Goal: Task Accomplishment & Management: Use online tool/utility

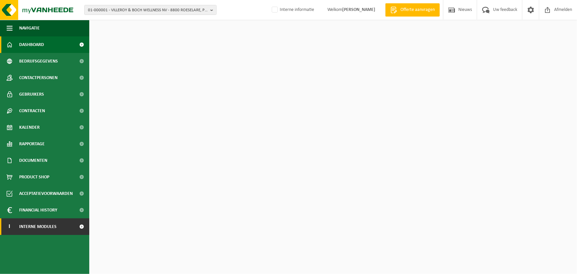
click at [29, 229] on span "Interne modules" at bounding box center [37, 226] width 37 height 17
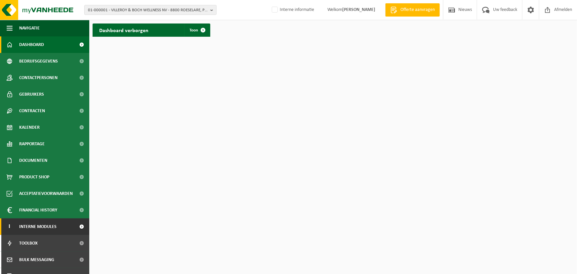
scroll to position [60, 0]
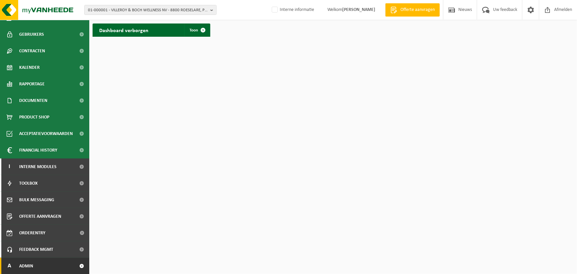
click at [27, 268] on span "Admin" at bounding box center [26, 266] width 14 height 17
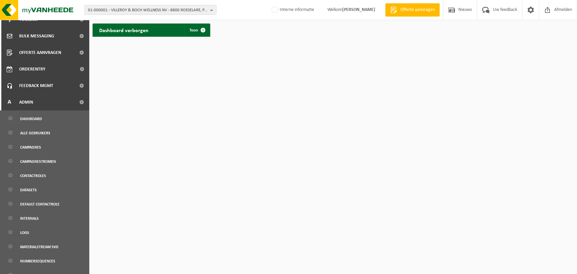
scroll to position [289, 0]
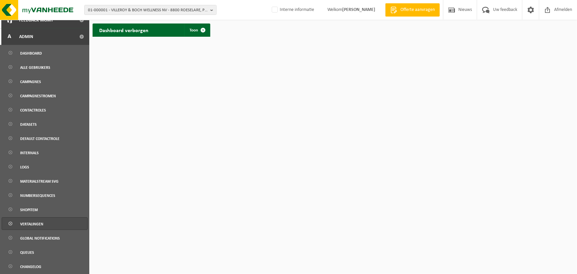
click at [29, 221] on span "Vertalingen" at bounding box center [31, 224] width 23 height 13
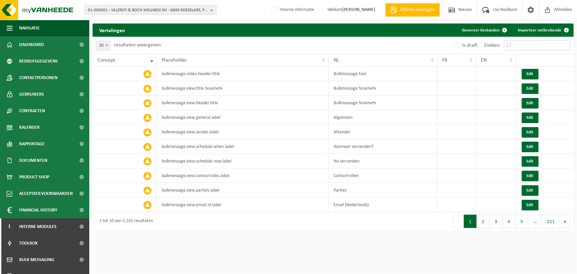
click at [526, 47] on input "Zoeken:" at bounding box center [537, 45] width 67 height 10
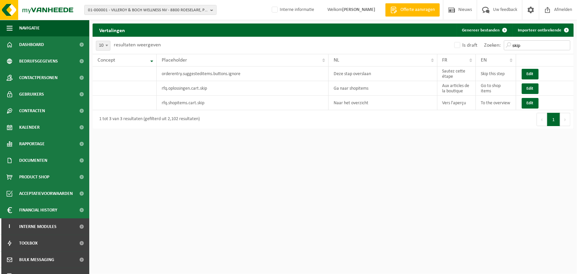
click at [518, 43] on input "skip" at bounding box center [537, 45] width 67 height 10
type input "skip"
click at [344, 158] on html "01-000001 - VILLEROY & BOCH WELLNESS NV - 8800 ROESELARE, POPULIERSTRAAT 1 01-0…" at bounding box center [288, 137] width 577 height 274
click at [514, 43] on input "skip" at bounding box center [537, 45] width 67 height 10
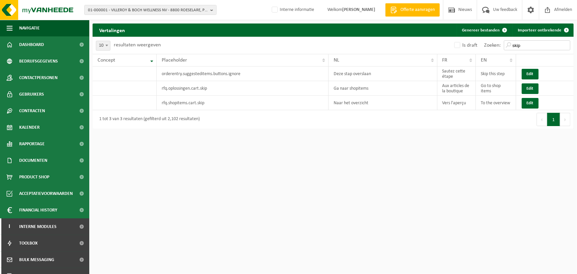
click at [514, 43] on input "skip" at bounding box center [537, 45] width 67 height 10
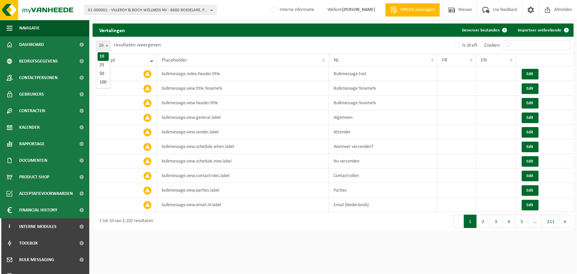
click at [102, 46] on span "10" at bounding box center [103, 45] width 14 height 9
select select "100"
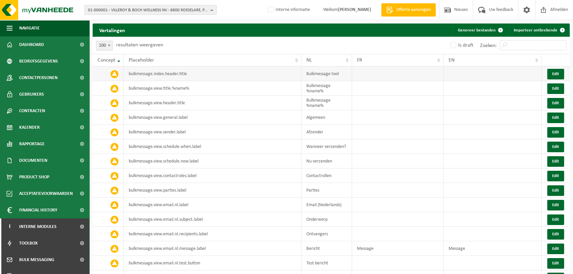
click at [320, 74] on td "Bulkmessage tool" at bounding box center [326, 74] width 51 height 15
click at [319, 74] on td "Bulkmessage tool" at bounding box center [326, 74] width 51 height 15
copy td "Bulkmessage tool"
click at [389, 77] on td at bounding box center [398, 74] width 92 height 15
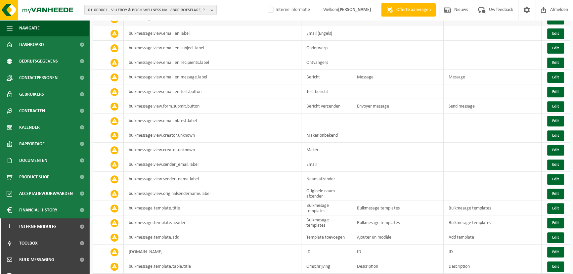
scroll to position [331, 0]
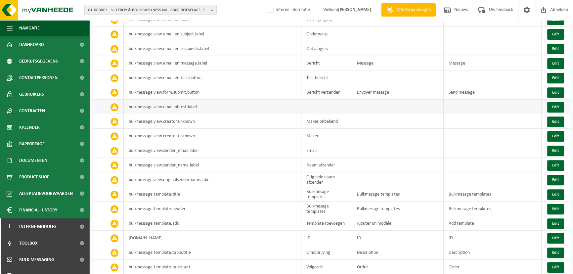
click at [362, 109] on td at bounding box center [398, 107] width 92 height 15
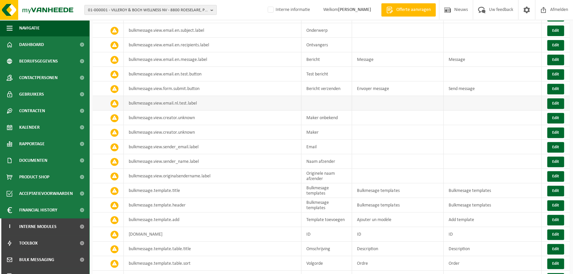
scroll to position [361, 0]
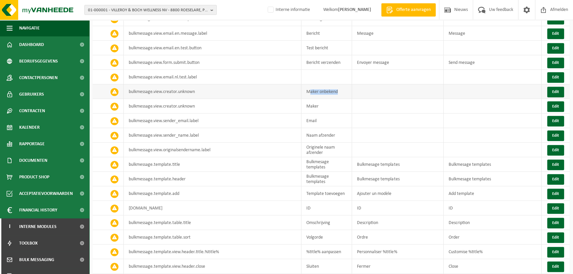
drag, startPoint x: 317, startPoint y: 95, endPoint x: 402, endPoint y: 94, distance: 85.0
click at [383, 95] on tr "bulkmessage.view.creator.unknown Maker onbekend Edit" at bounding box center [331, 91] width 477 height 15
click at [402, 94] on td at bounding box center [398, 91] width 92 height 15
drag, startPoint x: 323, startPoint y: 108, endPoint x: 388, endPoint y: 109, distance: 64.8
click at [381, 109] on tr "bulkmessage.view.creator.unknown Maker Edit" at bounding box center [331, 106] width 477 height 15
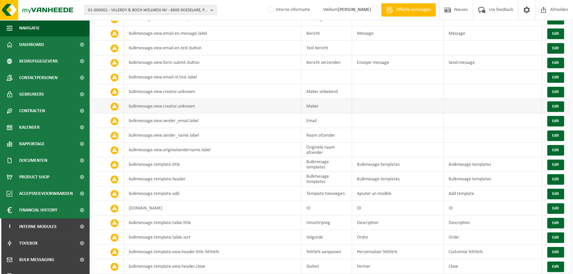
click at [392, 109] on td at bounding box center [398, 106] width 92 height 15
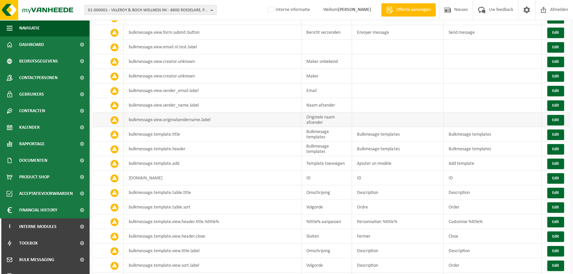
click at [382, 120] on td at bounding box center [398, 119] width 92 height 15
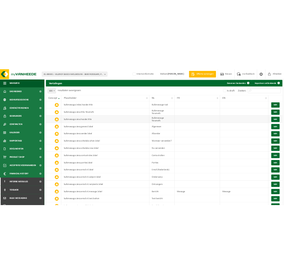
scroll to position [0, 0]
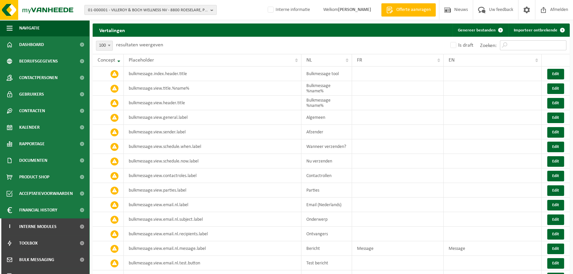
click at [526, 45] on input "Zoeken:" at bounding box center [533, 45] width 67 height 10
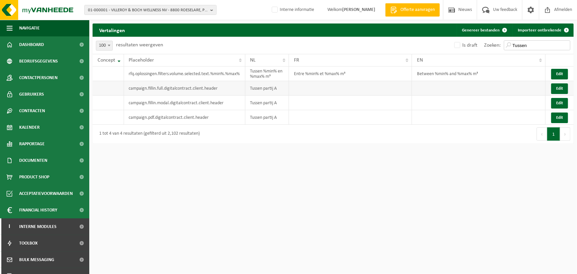
type input "Tussen"
click at [262, 89] on td "Tussen partij A" at bounding box center [267, 88] width 44 height 15
copy td "Tussen partij A"
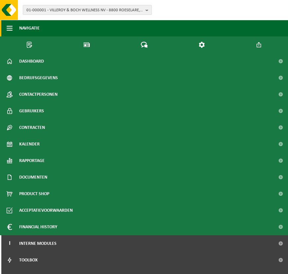
click at [5, 28] on button "Navigatie" at bounding box center [144, 28] width 288 height 17
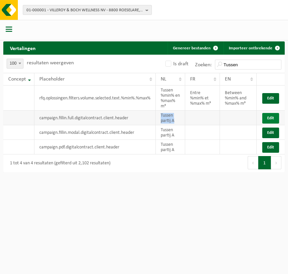
click at [269, 123] on button "Edit" at bounding box center [270, 118] width 17 height 11
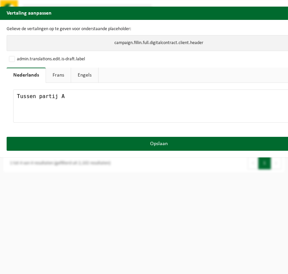
click at [57, 75] on link "Frans" at bounding box center [58, 74] width 25 height 15
click at [71, 100] on textarea at bounding box center [158, 105] width 291 height 33
paste textarea "Entre la partie A"
type textarea "Entre la partie A"
click at [78, 75] on link "Engels" at bounding box center [83, 74] width 27 height 15
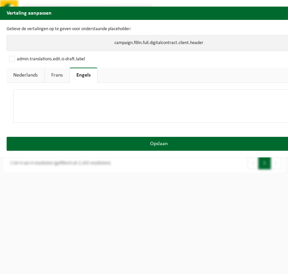
click at [56, 105] on textarea at bounding box center [158, 105] width 291 height 33
paste textarea "Between party A"
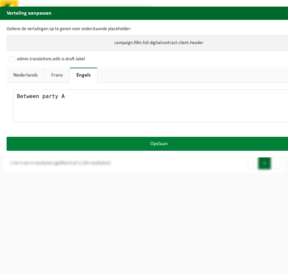
type textarea "Between party A"
click at [143, 144] on button "Opslaan" at bounding box center [159, 144] width 304 height 14
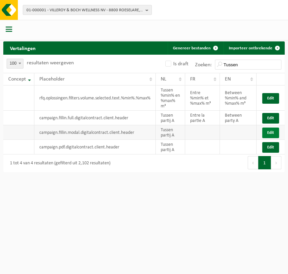
click at [271, 137] on button "Edit" at bounding box center [270, 132] width 17 height 11
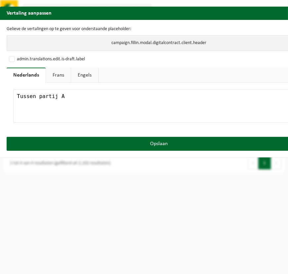
click at [90, 74] on link "Engels" at bounding box center [84, 74] width 27 height 15
click at [90, 102] on textarea at bounding box center [158, 105] width 291 height 33
paste textarea "Between party A"
type textarea "Between party A"
click at [57, 76] on link "Frans" at bounding box center [57, 74] width 25 height 15
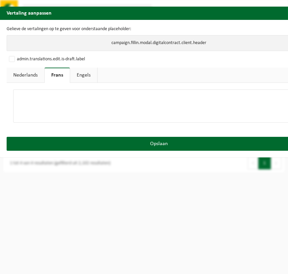
click at [66, 98] on textarea at bounding box center [158, 105] width 291 height 33
paste textarea "Entre la partie A"
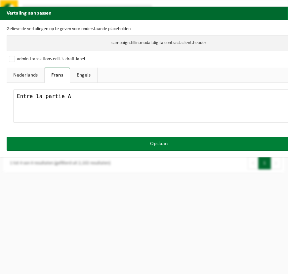
type textarea "Entre la partie A"
click at [224, 147] on button "Opslaan" at bounding box center [159, 144] width 304 height 14
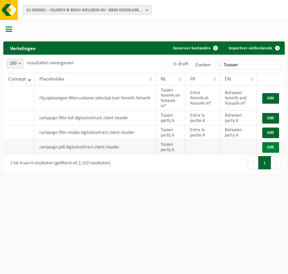
click at [270, 153] on button "Edit" at bounding box center [270, 147] width 17 height 11
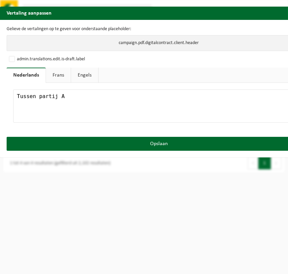
click at [66, 96] on textarea "Tussen partij A" at bounding box center [158, 105] width 291 height 33
click at [61, 73] on link "Frans" at bounding box center [58, 74] width 25 height 15
click at [63, 102] on textarea at bounding box center [158, 105] width 291 height 33
paste textarea "Entre la partie A"
type textarea "Entre la partie A"
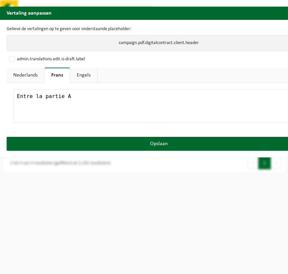
click at [82, 79] on link "Engels" at bounding box center [83, 74] width 27 height 15
click at [98, 101] on textarea at bounding box center [158, 105] width 291 height 33
paste textarea "Between party A"
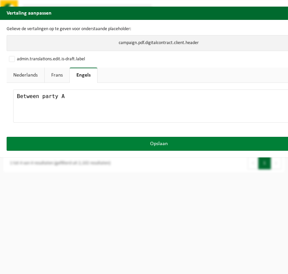
type textarea "Between party A"
click at [200, 146] on button "Opslaan" at bounding box center [159, 144] width 304 height 14
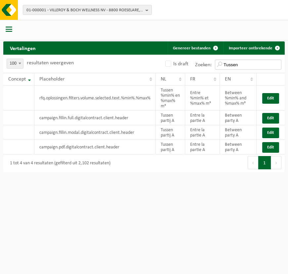
click at [240, 65] on input "Tussen" at bounding box center [248, 65] width 67 height 10
click at [239, 65] on input "Tussen" at bounding box center [248, 65] width 67 height 10
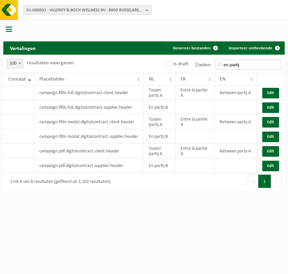
type input "en partij"
click at [273, 109] on button "Edit" at bounding box center [270, 107] width 17 height 11
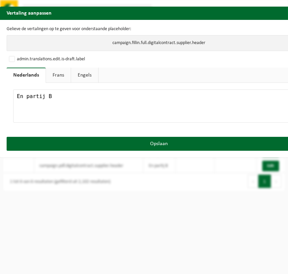
click at [106, 98] on textarea "En partij B" at bounding box center [158, 105] width 291 height 33
click at [63, 74] on link "Frans" at bounding box center [58, 74] width 25 height 15
click at [77, 103] on textarea at bounding box center [158, 105] width 291 height 33
paste textarea "et la partie B"
click at [17, 96] on textarea "et la partie B" at bounding box center [158, 105] width 291 height 33
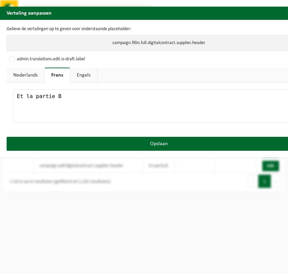
type textarea "Et la partie B"
click at [82, 76] on link "Engels" at bounding box center [83, 74] width 27 height 15
click at [76, 98] on textarea at bounding box center [158, 105] width 291 height 33
click at [126, 111] on textarea at bounding box center [158, 105] width 291 height 33
paste textarea "and party B"
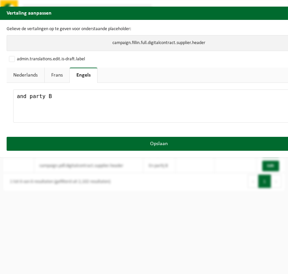
drag, startPoint x: 18, startPoint y: 95, endPoint x: 13, endPoint y: 95, distance: 4.6
click at [13, 95] on textarea "and party B" at bounding box center [158, 105] width 291 height 33
drag, startPoint x: 55, startPoint y: 94, endPoint x: 12, endPoint y: 95, distance: 43.0
click at [12, 95] on div "And party B" at bounding box center [159, 106] width 304 height 47
type textarea "And party B"
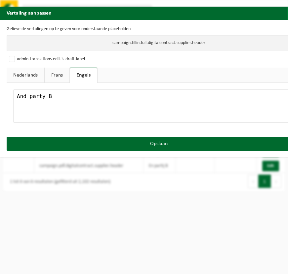
click at [57, 75] on link "Frans" at bounding box center [57, 74] width 25 height 15
drag, startPoint x: 68, startPoint y: 99, endPoint x: 17, endPoint y: 99, distance: 51.0
click at [17, 99] on textarea "Et la partie B" at bounding box center [158, 105] width 291 height 33
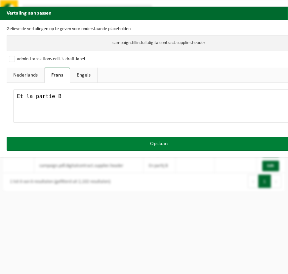
click at [86, 142] on button "Opslaan" at bounding box center [159, 144] width 304 height 14
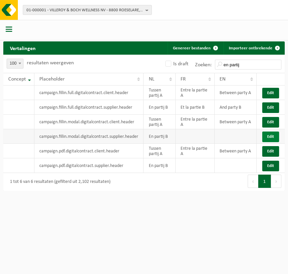
click at [270, 138] on button "Edit" at bounding box center [270, 136] width 17 height 11
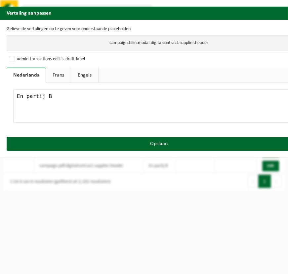
click at [58, 79] on link "Frans" at bounding box center [58, 74] width 25 height 15
click at [60, 95] on textarea at bounding box center [158, 105] width 291 height 33
paste textarea "Et la partie B"
type textarea "Et la partie B"
click at [85, 76] on link "Engels" at bounding box center [83, 74] width 27 height 15
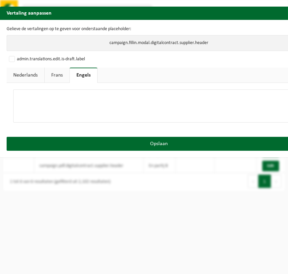
click at [112, 106] on textarea at bounding box center [158, 105] width 291 height 33
paste textarea "and party B"
click at [16, 95] on textarea "and party B" at bounding box center [158, 105] width 291 height 33
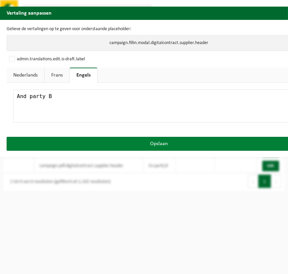
type textarea "And party B"
click at [149, 141] on button "Opslaan" at bounding box center [159, 144] width 304 height 14
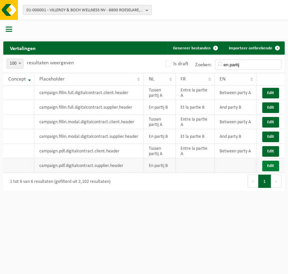
click at [269, 165] on button "Edit" at bounding box center [270, 165] width 17 height 11
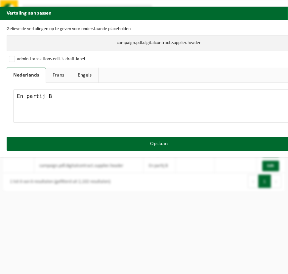
click at [79, 74] on link "Engels" at bounding box center [84, 74] width 27 height 15
click at [70, 99] on textarea at bounding box center [158, 105] width 291 height 33
paste textarea "and party B"
click at [17, 96] on textarea "and party B" at bounding box center [158, 105] width 291 height 33
type textarea "And party B"
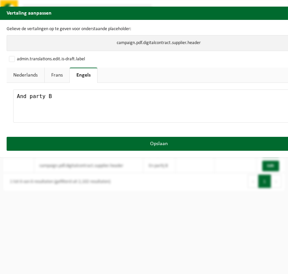
click at [58, 76] on link "Frans" at bounding box center [57, 74] width 25 height 15
click at [85, 104] on textarea at bounding box center [158, 105] width 291 height 33
paste textarea "et la partie B"
click at [16, 95] on textarea "et la partie B" at bounding box center [158, 105] width 291 height 33
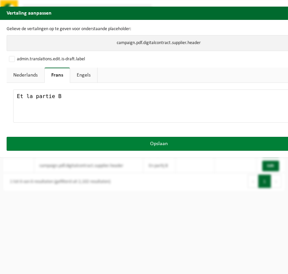
type textarea "Et la partie B"
click at [138, 142] on button "Opslaan" at bounding box center [159, 144] width 304 height 14
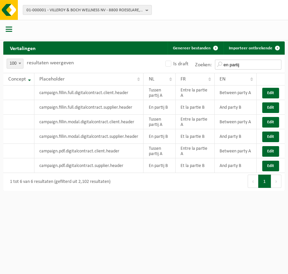
click at [235, 65] on input "en partij" at bounding box center [248, 65] width 67 height 10
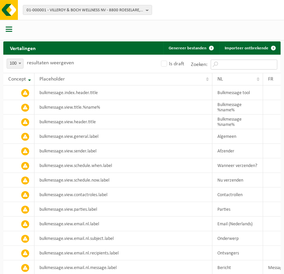
click at [232, 61] on input "Zoeken:" at bounding box center [243, 65] width 67 height 10
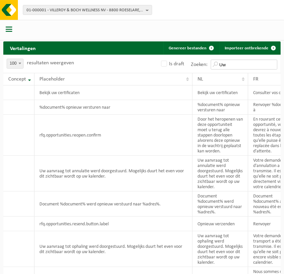
type input "U"
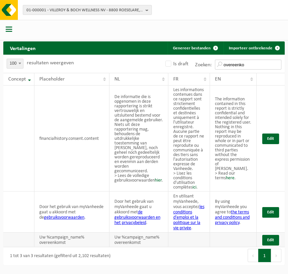
type input "overeenko"
click at [122, 234] on td "Uw %campaign_name% overeenkomst" at bounding box center [139, 239] width 59 height 15
copy td "Uw %campaign_name% overeenkomst"
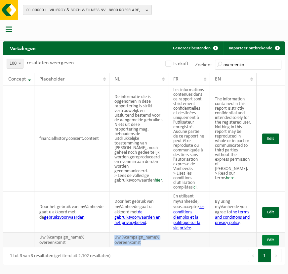
click at [271, 236] on button "Edit" at bounding box center [270, 240] width 17 height 11
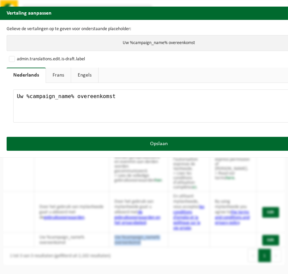
click at [62, 71] on link "Frans" at bounding box center [58, 74] width 25 height 15
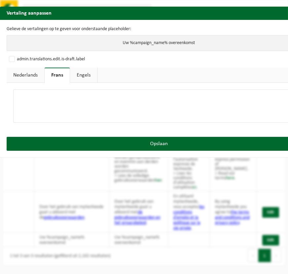
click at [65, 97] on textarea at bounding box center [158, 105] width 291 height 33
paste textarea "Votre accord %campaign_name%"
type textarea "Votre accord %campaign_name%"
click at [82, 77] on link "Engels" at bounding box center [83, 74] width 27 height 15
click at [89, 107] on textarea at bounding box center [158, 105] width 291 height 33
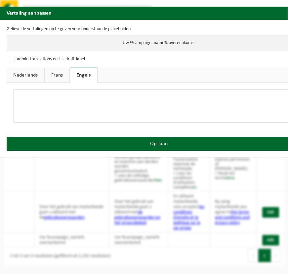
paste textarea "Your %campaign_name% agreement"
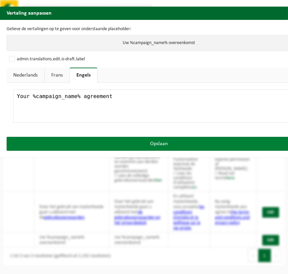
type textarea "Your %campaign_name% agreement"
click at [144, 145] on button "Opslaan" at bounding box center [159, 144] width 304 height 14
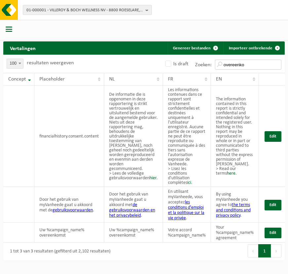
click at [230, 64] on input "overeenko" at bounding box center [248, 65] width 67 height 10
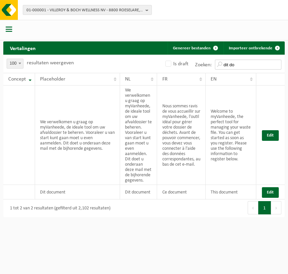
click at [234, 63] on input "dit do" at bounding box center [248, 65] width 67 height 10
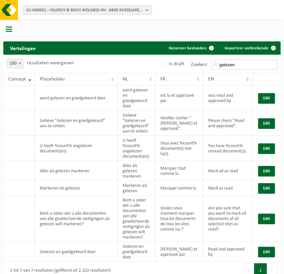
click at [228, 67] on input "gelezen" at bounding box center [243, 65] width 67 height 10
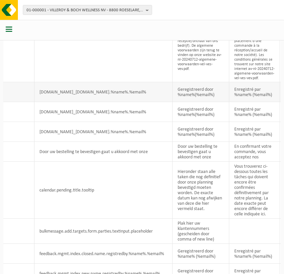
scroll to position [895, 0]
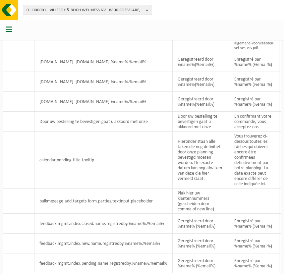
type input "door"
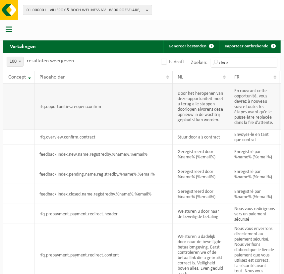
scroll to position [0, 0]
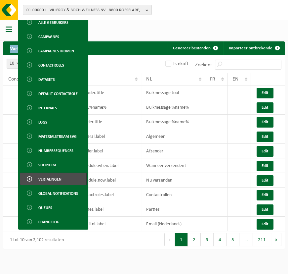
click at [131, 39] on div "Vertalingen Importeer ontbrekende Genereer bestanden Even geduld. Door de grote…" at bounding box center [144, 126] width 288 height 252
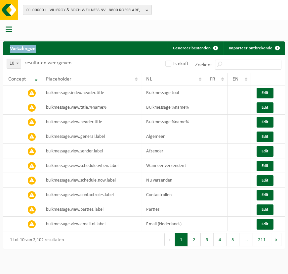
click at [13, 66] on span "10" at bounding box center [14, 63] width 14 height 9
select select "100"
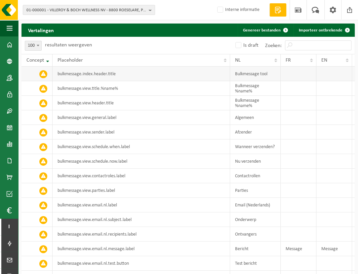
click at [264, 73] on td "Bulkmessage tool" at bounding box center [255, 74] width 51 height 15
copy td "Bulkmessage tool"
click at [262, 72] on td "Bulkmessage tool" at bounding box center [255, 74] width 51 height 15
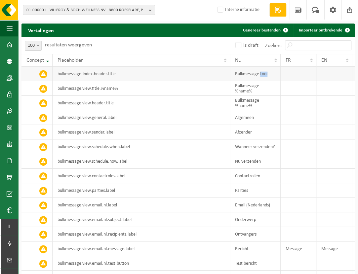
click at [262, 72] on td "Bulkmessage tool" at bounding box center [255, 74] width 51 height 15
click at [80, 76] on td "bulkmessage.index.header.title" at bounding box center [142, 74] width 178 height 15
click at [270, 73] on td "Bulkmessage tool" at bounding box center [255, 74] width 51 height 15
click at [288, 73] on td at bounding box center [335, 74] width 36 height 15
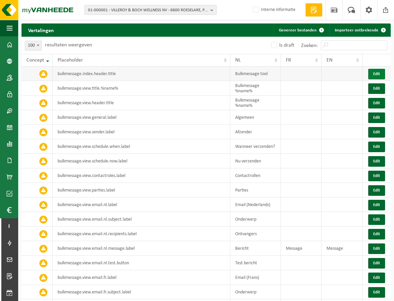
click at [288, 74] on button "Edit" at bounding box center [376, 74] width 17 height 11
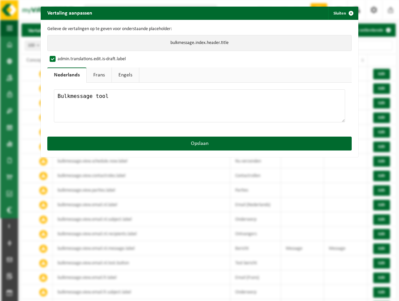
click at [96, 73] on link "Frans" at bounding box center [99, 74] width 25 height 15
click at [89, 95] on textarea at bounding box center [199, 105] width 291 height 33
click at [105, 103] on textarea at bounding box center [199, 105] width 291 height 33
paste textarea "Outil de messages en masse"
click at [119, 97] on textarea "Outil de messages en masse" at bounding box center [199, 105] width 291 height 33
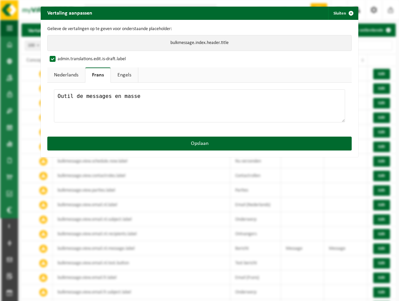
click at [119, 97] on textarea "Outil de messages en masse" at bounding box center [199, 105] width 291 height 33
type textarea "Outil de messages en bulk"
click at [118, 75] on link "Engels" at bounding box center [124, 74] width 27 height 15
drag, startPoint x: 213, startPoint y: 104, endPoint x: 209, endPoint y: 103, distance: 4.0
click at [209, 103] on textarea at bounding box center [199, 105] width 291 height 33
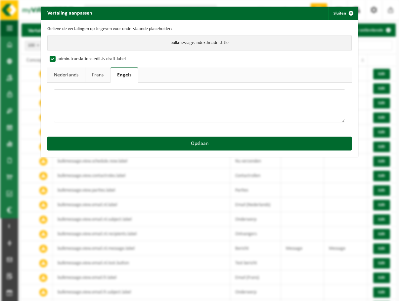
paste textarea "Bulk messaging tool"
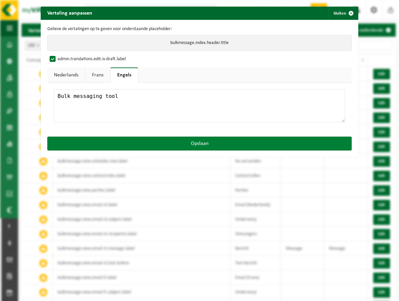
type textarea "Bulk messaging tool"
click at [203, 143] on button "Opslaan" at bounding box center [199, 144] width 304 height 14
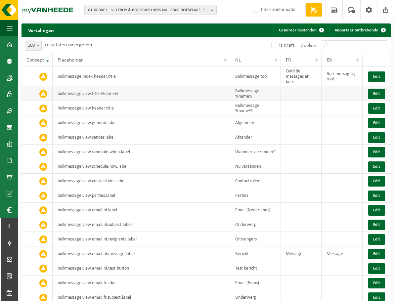
click at [250, 91] on td "Bulkmessage %name%" at bounding box center [255, 93] width 51 height 15
copy td "Bulkmessage %name%"
click at [288, 93] on td at bounding box center [301, 93] width 41 height 15
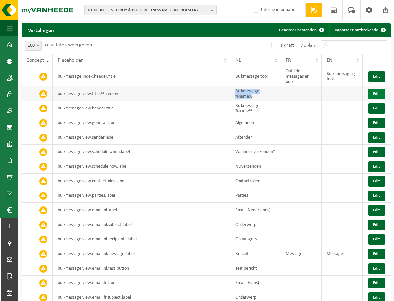
click at [288, 93] on button "Edit" at bounding box center [376, 94] width 17 height 11
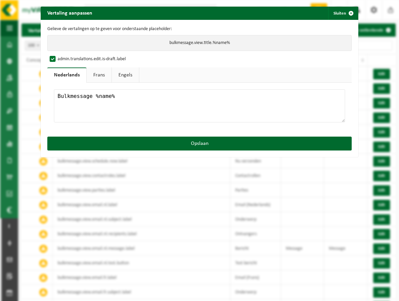
click at [99, 76] on link "Frans" at bounding box center [99, 74] width 25 height 15
click at [110, 99] on textarea at bounding box center [199, 105] width 291 height 33
paste textarea "Bulkmessage %name%"
type textarea "Bulkmessage %name%"
click at [124, 77] on link "Engels" at bounding box center [124, 74] width 27 height 15
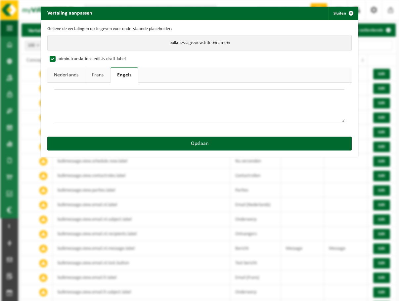
click at [120, 102] on textarea at bounding box center [199, 105] width 291 height 33
paste textarea "Bulkmessage %name%"
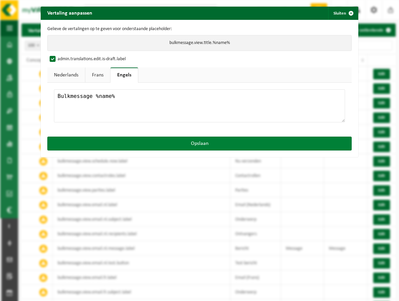
type textarea "Bulkmessage %name%"
click at [163, 143] on button "Opslaan" at bounding box center [199, 144] width 304 height 14
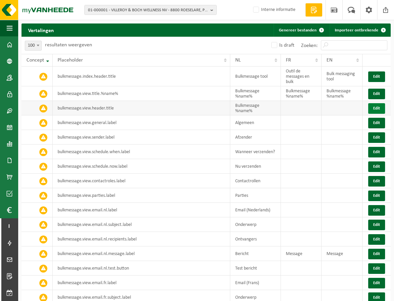
click at [288, 108] on button "Edit" at bounding box center [376, 108] width 17 height 11
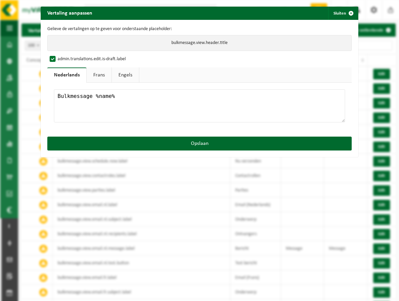
click at [152, 106] on textarea "Bulkmessage %name%" at bounding box center [199, 105] width 291 height 33
click at [99, 77] on link "Frans" at bounding box center [99, 74] width 25 height 15
click at [67, 76] on link "Nederlands" at bounding box center [66, 74] width 38 height 15
click at [76, 96] on textarea "Bulkmessage %name%" at bounding box center [199, 105] width 291 height 33
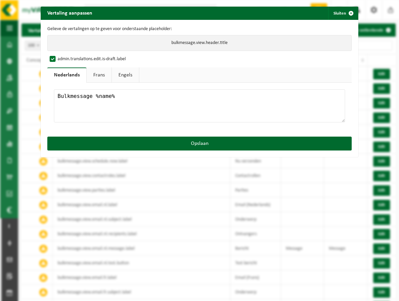
click at [76, 96] on textarea "Bulkmessage %name%" at bounding box center [199, 105] width 291 height 33
click at [96, 77] on link "Frans" at bounding box center [99, 74] width 25 height 15
click at [97, 92] on textarea at bounding box center [199, 105] width 291 height 33
paste textarea "Bulkmessage %name%"
type textarea "Bulkmessage %name%"
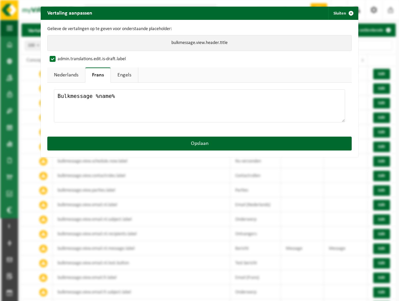
click at [119, 78] on link "Engels" at bounding box center [124, 74] width 27 height 15
click at [121, 96] on textarea at bounding box center [199, 105] width 291 height 33
paste textarea "Bulkmessage %name%"
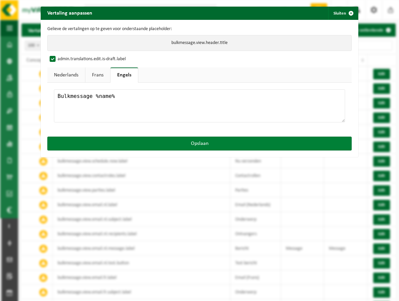
type textarea "Bulkmessage %name%"
click at [168, 146] on button "Opslaan" at bounding box center [199, 144] width 304 height 14
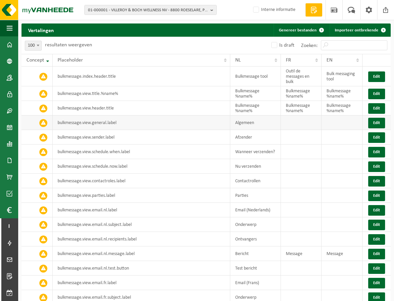
click at [245, 123] on td "Algemeen" at bounding box center [255, 122] width 51 height 15
copy td "Algemeen"
click at [288, 121] on button "Edit" at bounding box center [376, 123] width 17 height 11
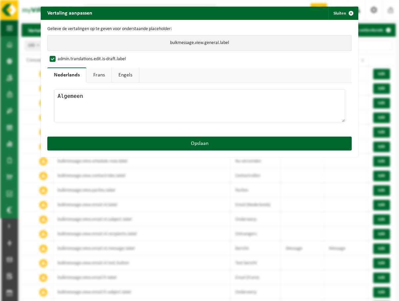
click at [101, 74] on link "Frans" at bounding box center [99, 74] width 25 height 15
drag, startPoint x: 81, startPoint y: 98, endPoint x: 89, endPoint y: 93, distance: 10.1
click at [81, 98] on textarea at bounding box center [199, 105] width 291 height 33
paste textarea "Général"
type textarea "Général"
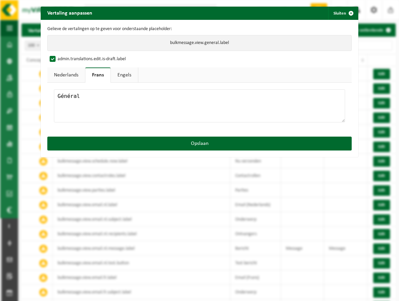
click at [125, 73] on link "Engels" at bounding box center [124, 74] width 27 height 15
click at [169, 120] on textarea at bounding box center [199, 105] width 291 height 33
paste textarea "General"
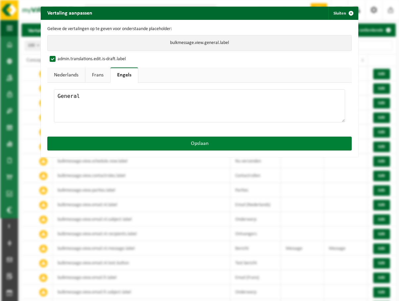
type textarea "General"
click at [190, 138] on button "Opslaan" at bounding box center [199, 144] width 304 height 14
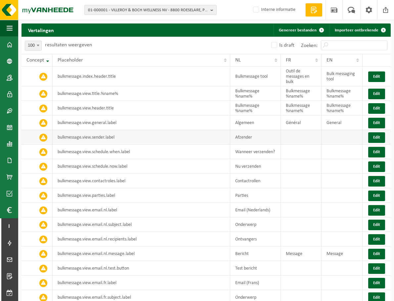
click at [243, 137] on td "Afzender" at bounding box center [255, 137] width 51 height 15
copy td "Afzender"
click at [288, 137] on button "Edit" at bounding box center [376, 137] width 17 height 11
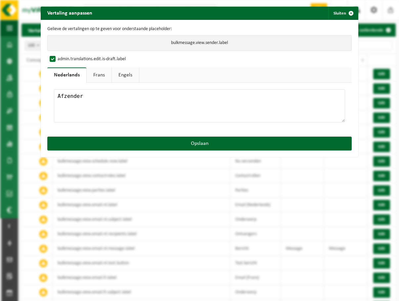
drag, startPoint x: 89, startPoint y: 75, endPoint x: 95, endPoint y: 82, distance: 9.4
click at [89, 75] on link "Frans" at bounding box center [99, 74] width 25 height 15
click at [98, 103] on textarea at bounding box center [199, 105] width 291 height 33
paste textarea "Expéditeur"
type textarea "Expéditeur"
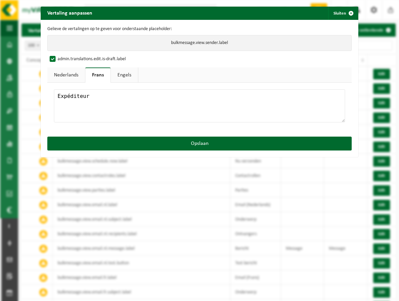
click at [131, 73] on link "Engels" at bounding box center [124, 74] width 27 height 15
click at [129, 109] on textarea at bounding box center [199, 105] width 291 height 33
paste textarea "Sender"
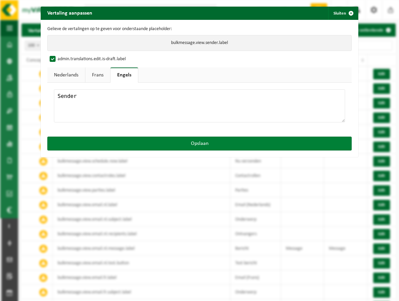
type textarea "Sender"
click at [156, 138] on button "Opslaan" at bounding box center [199, 144] width 304 height 14
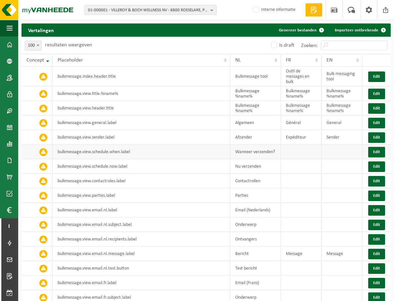
click at [262, 153] on td "Wanneer verzenden?" at bounding box center [255, 152] width 51 height 15
copy td "Wanneer verzenden?"
click at [288, 148] on button "Edit" at bounding box center [376, 152] width 17 height 11
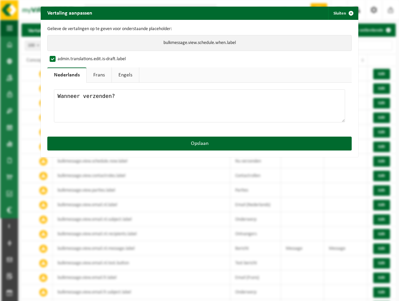
click at [98, 76] on link "Frans" at bounding box center [99, 74] width 25 height 15
click at [143, 103] on textarea at bounding box center [199, 105] width 291 height 33
paste textarea "Quand envoyer ?"
type textarea "Quand envoyer ?"
click at [123, 74] on link "Engels" at bounding box center [124, 74] width 27 height 15
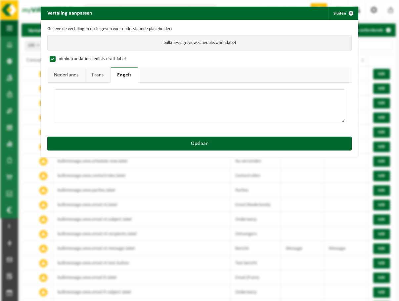
click at [131, 108] on textarea at bounding box center [199, 105] width 291 height 33
paste textarea "When to send?"
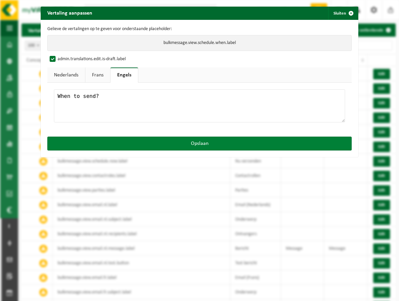
type textarea "When to send?"
click at [154, 144] on button "Opslaan" at bounding box center [199, 144] width 304 height 14
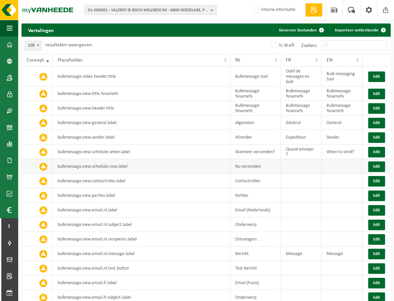
click at [253, 166] on td "Nu verzenden" at bounding box center [255, 166] width 51 height 15
copy td "Nu verzenden"
click at [288, 164] on button "Edit" at bounding box center [376, 166] width 17 height 11
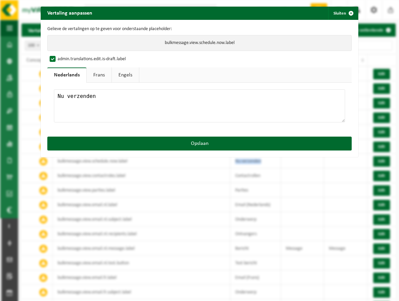
click at [92, 73] on link "Frans" at bounding box center [99, 74] width 25 height 15
drag, startPoint x: 141, startPoint y: 100, endPoint x: 135, endPoint y: 95, distance: 7.7
click at [140, 100] on textarea at bounding box center [199, 105] width 291 height 33
paste textarea "Envoyer maintenant"
type textarea "Envoyer maintenant"
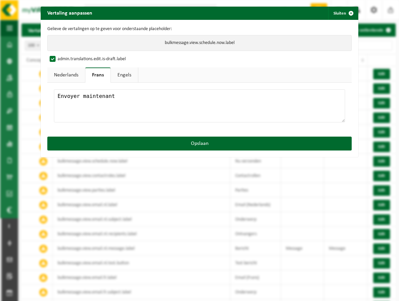
click at [121, 76] on link "Engels" at bounding box center [124, 74] width 27 height 15
click at [154, 108] on textarea at bounding box center [199, 105] width 291 height 33
paste textarea "Send now"
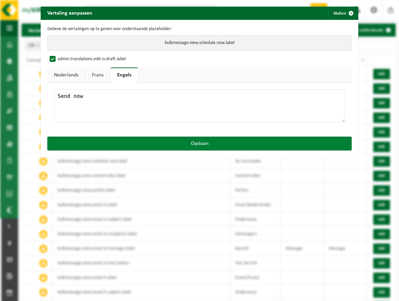
type textarea "Send now"
click at [172, 144] on button "Opslaan" at bounding box center [199, 144] width 304 height 14
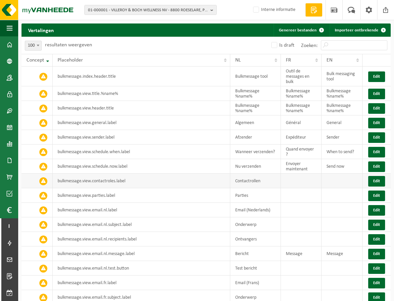
click at [250, 182] on td "Contactrollen" at bounding box center [255, 181] width 51 height 15
copy td "Contactrollen"
click at [288, 182] on button "Edit" at bounding box center [376, 181] width 17 height 11
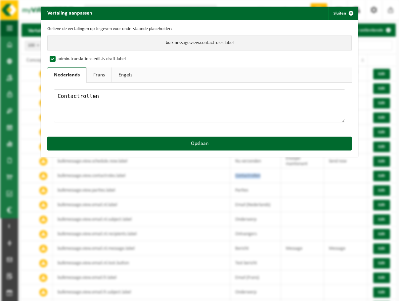
click at [98, 73] on link "Frans" at bounding box center [99, 74] width 25 height 15
click at [109, 106] on textarea at bounding box center [199, 105] width 291 height 33
paste textarea "Rôles de contact"
type textarea "Rôles de contact"
click at [126, 75] on link "Engels" at bounding box center [124, 74] width 27 height 15
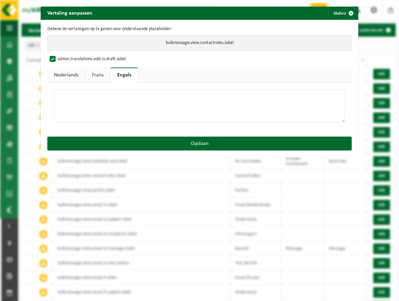
click at [154, 112] on textarea at bounding box center [199, 105] width 291 height 33
paste textarea "Contact roles"
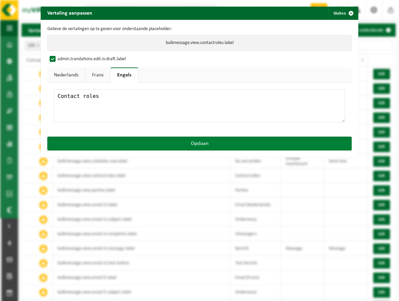
type textarea "Contact roles"
click at [163, 144] on button "Opslaan" at bounding box center [199, 144] width 304 height 14
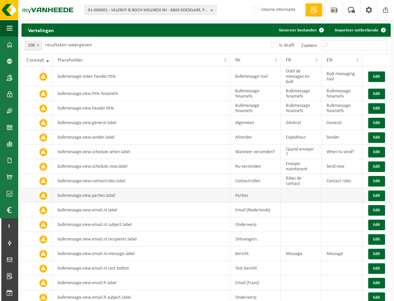
click at [246, 195] on td "Parties" at bounding box center [255, 195] width 51 height 15
copy td "Parties"
click at [288, 196] on button "Edit" at bounding box center [376, 196] width 17 height 11
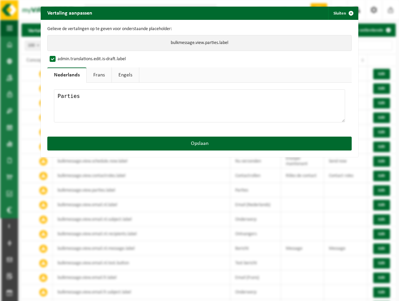
click at [123, 105] on textarea "Parties" at bounding box center [199, 105] width 291 height 33
click at [121, 98] on textarea "Parties" at bounding box center [199, 105] width 291 height 33
type textarea "Parties (plaatsingsadressen)"
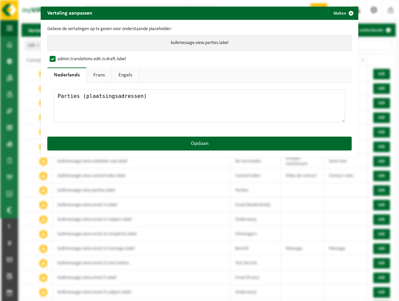
click at [97, 79] on link "Frans" at bounding box center [99, 74] width 25 height 15
click at [99, 106] on textarea at bounding box center [199, 105] width 291 height 33
paste textarea "Parties (adresses de placement)"
type textarea "Parties (adresses de placement)"
click at [126, 74] on link "Engels" at bounding box center [124, 74] width 27 height 15
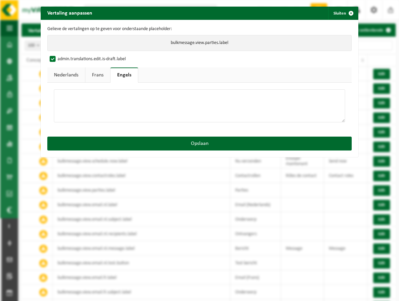
drag, startPoint x: 126, startPoint y: 124, endPoint x: 124, endPoint y: 120, distance: 4.3
click at [125, 123] on div at bounding box center [199, 106] width 304 height 47
click at [128, 109] on textarea at bounding box center [199, 105] width 291 height 33
paste textarea "Parties (placement addresses)"
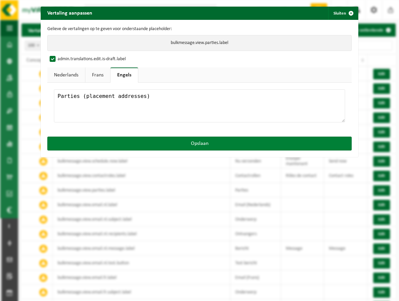
type textarea "Parties (placement addresses)"
click at [162, 143] on button "Opslaan" at bounding box center [199, 144] width 304 height 14
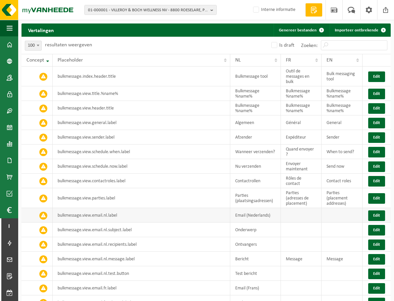
click at [273, 211] on td "Email (Nederlands)" at bounding box center [255, 215] width 51 height 15
click at [247, 215] on td "Email (Nederlands)" at bounding box center [255, 215] width 51 height 15
copy td "Email (Nederlands)"
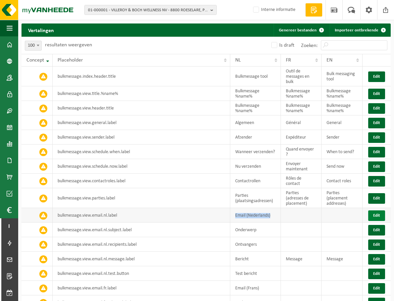
click at [288, 212] on button "Edit" at bounding box center [376, 215] width 17 height 11
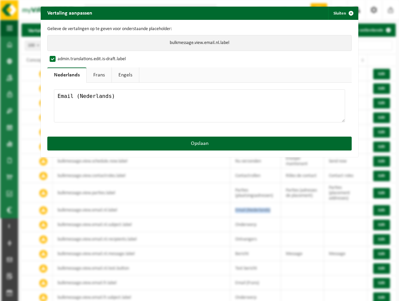
click at [100, 76] on link "Frans" at bounding box center [99, 74] width 25 height 15
click at [95, 101] on textarea at bounding box center [199, 105] width 291 height 33
paste textarea "E-mail (néerlandais)"
type textarea "E-mail (néerlandais)"
click at [118, 79] on link "Engels" at bounding box center [124, 74] width 27 height 15
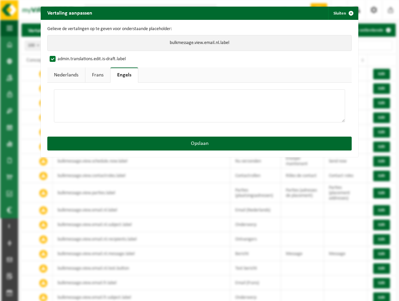
click at [154, 112] on textarea at bounding box center [199, 105] width 291 height 33
paste textarea "Email (Dutch)"
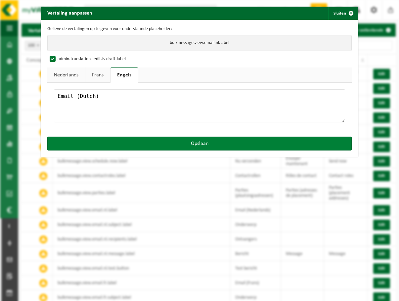
type textarea "Email (Dutch)"
click at [166, 139] on button "Opslaan" at bounding box center [199, 144] width 304 height 14
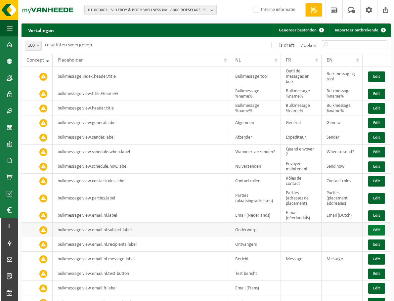
click at [288, 231] on button "Edit" at bounding box center [376, 230] width 17 height 11
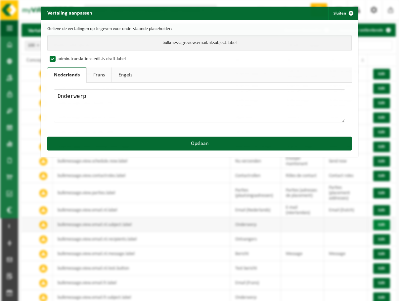
click at [288, 231] on div "Vertaling aanpassen Sluiten Gelieve de vertalingen op te geven voor onderstaand…" at bounding box center [199, 150] width 399 height 301
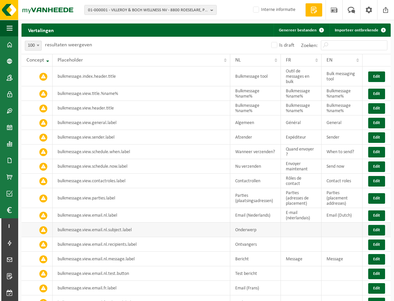
click at [252, 230] on td "Onderwerp" at bounding box center [255, 230] width 51 height 15
click at [251, 227] on td "Onderwerp" at bounding box center [255, 230] width 51 height 15
copy td "Onderwerp"
drag, startPoint x: 375, startPoint y: 229, endPoint x: 378, endPoint y: 232, distance: 4.0
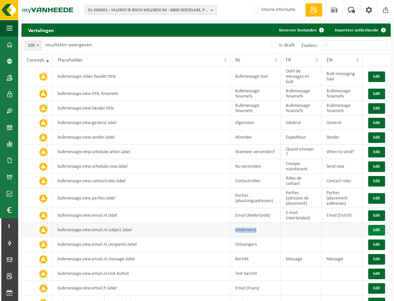
click at [288, 229] on button "Edit" at bounding box center [376, 230] width 17 height 11
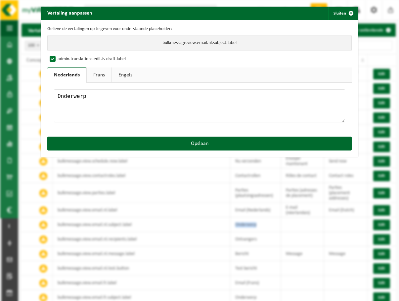
click at [91, 74] on link "Frans" at bounding box center [99, 74] width 25 height 15
click at [103, 106] on textarea at bounding box center [199, 105] width 291 height 33
paste textarea "Sujet"
type textarea "Sujet"
click at [122, 74] on link "Engels" at bounding box center [124, 74] width 27 height 15
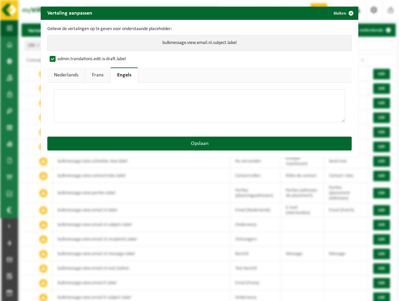
click at [118, 110] on textarea at bounding box center [199, 105] width 291 height 33
paste textarea "Subject"
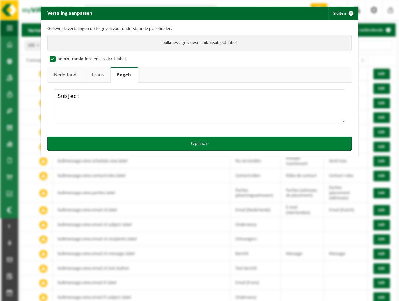
type textarea "Subject"
click at [155, 140] on button "Opslaan" at bounding box center [199, 144] width 304 height 14
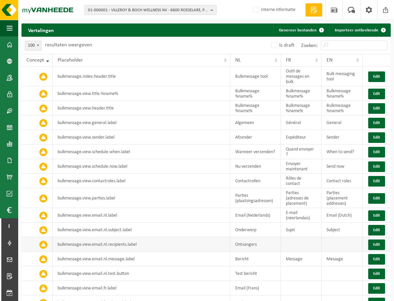
click at [254, 243] on td "Ontvangers" at bounding box center [255, 244] width 51 height 15
click at [288, 245] on button "Edit" at bounding box center [376, 245] width 17 height 11
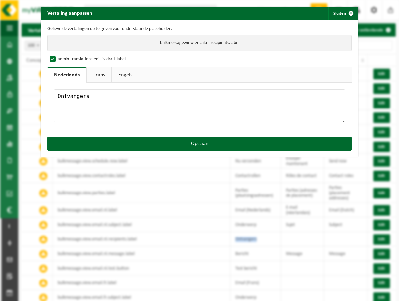
click at [104, 76] on link "Frans" at bounding box center [99, 74] width 25 height 15
click at [108, 106] on textarea at bounding box center [199, 105] width 291 height 33
paste textarea "Destinataires"
type textarea "Destinataires"
click at [120, 73] on link "Engels" at bounding box center [124, 74] width 27 height 15
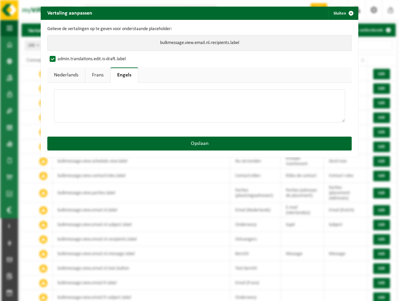
click at [134, 105] on textarea at bounding box center [199, 105] width 291 height 33
drag, startPoint x: 182, startPoint y: 109, endPoint x: 179, endPoint y: 110, distance: 3.4
click at [178, 109] on textarea at bounding box center [199, 105] width 291 height 33
paste textarea "Recipients"
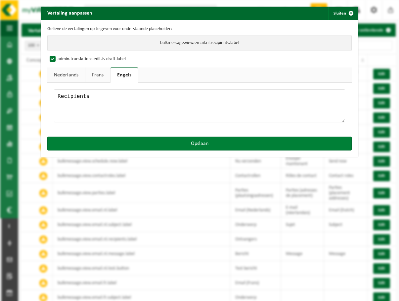
type textarea "Recipients"
click at [189, 148] on button "Opslaan" at bounding box center [199, 144] width 304 height 14
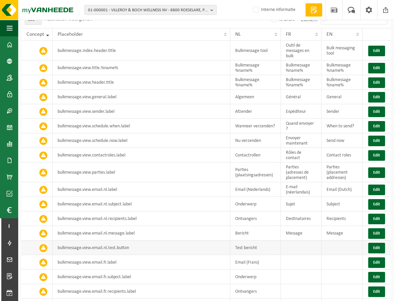
scroll to position [66, 0]
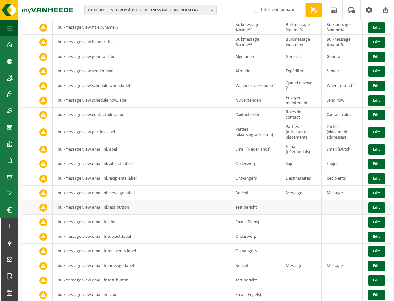
click at [255, 206] on td "Test bericht" at bounding box center [255, 207] width 51 height 15
click at [288, 205] on button "Edit" at bounding box center [376, 207] width 17 height 11
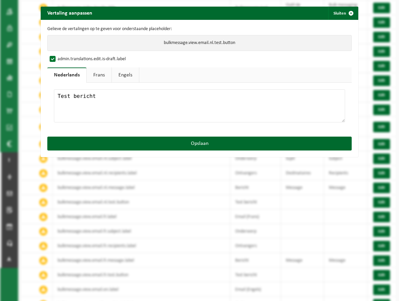
drag, startPoint x: 119, startPoint y: 99, endPoint x: 114, endPoint y: 97, distance: 5.5
click at [119, 99] on textarea "Test bericht" at bounding box center [199, 105] width 291 height 33
click at [99, 80] on link "Frans" at bounding box center [99, 74] width 25 height 15
click at [106, 97] on textarea at bounding box center [199, 105] width 291 height 33
paste textarea "Message test"
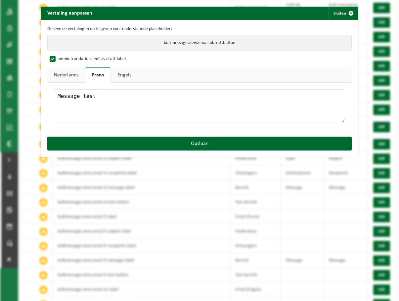
type textarea "Message test"
click at [133, 74] on link "Engels" at bounding box center [124, 74] width 27 height 15
click at [187, 110] on textarea at bounding box center [199, 105] width 291 height 33
paste textarea "Test message"
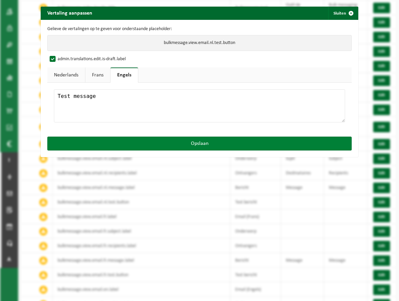
type textarea "Test message"
click at [190, 140] on button "Opslaan" at bounding box center [199, 144] width 304 height 14
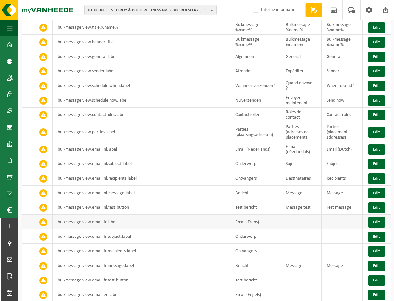
click at [245, 220] on td "Email (Frans)" at bounding box center [255, 222] width 51 height 15
click at [288, 220] on button "Edit" at bounding box center [376, 222] width 17 height 11
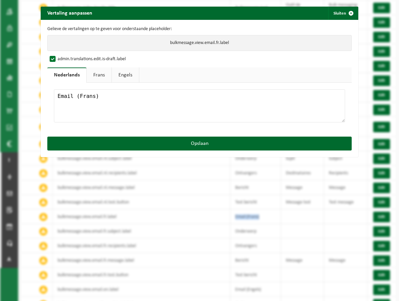
click at [100, 76] on link "Frans" at bounding box center [99, 74] width 25 height 15
click at [104, 97] on textarea at bounding box center [199, 105] width 291 height 33
paste textarea "E-mail (français)"
type textarea "E-mail (français)"
click at [123, 72] on link "Engels" at bounding box center [124, 74] width 27 height 15
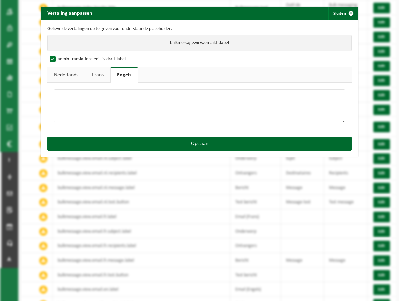
click at [127, 107] on textarea at bounding box center [199, 105] width 291 height 33
click at [153, 129] on div "Gelieve de vertalingen op te geven voor onderstaande placeholder: bulkmessage.v…" at bounding box center [200, 78] width 318 height 117
click at [157, 106] on textarea at bounding box center [199, 105] width 291 height 33
paste textarea "Email (French)"
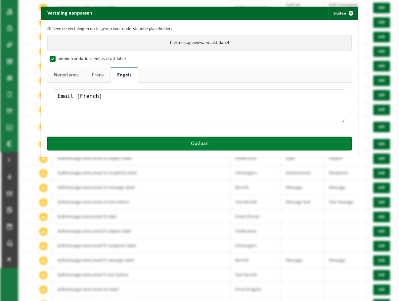
type textarea "Email (French)"
click at [169, 137] on button "Opslaan" at bounding box center [199, 144] width 304 height 14
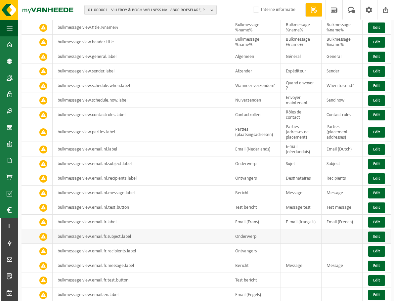
click at [254, 236] on td "Onderwerp" at bounding box center [255, 236] width 51 height 15
click at [252, 236] on td "Onderwerp" at bounding box center [255, 236] width 51 height 15
click at [254, 236] on td "Onderwerp" at bounding box center [255, 236] width 51 height 15
click at [244, 233] on td "Onderwerp" at bounding box center [255, 236] width 51 height 15
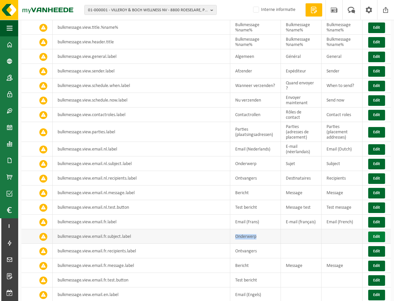
click at [288, 234] on button "Edit" at bounding box center [376, 237] width 17 height 11
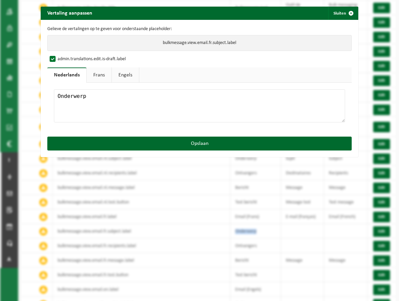
click at [100, 74] on link "Frans" at bounding box center [99, 74] width 25 height 15
drag, startPoint x: 116, startPoint y: 111, endPoint x: 122, endPoint y: 109, distance: 6.1
click at [116, 111] on textarea at bounding box center [199, 105] width 291 height 33
type textarea "Sujet"
click at [116, 74] on link "Engels" at bounding box center [124, 74] width 27 height 15
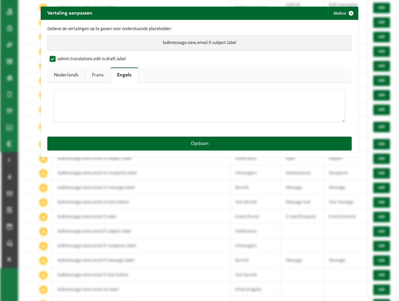
click at [124, 102] on textarea at bounding box center [199, 105] width 291 height 33
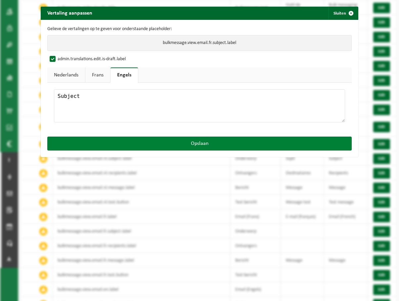
type textarea "Subject"
click at [150, 142] on button "Opslaan" at bounding box center [199, 144] width 304 height 14
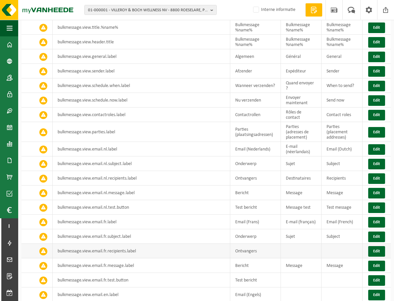
click at [244, 250] on td "Ontvangers" at bounding box center [255, 251] width 51 height 15
click at [288, 176] on td "Destinataires" at bounding box center [301, 178] width 41 height 15
click at [288, 249] on button "Edit" at bounding box center [376, 251] width 17 height 11
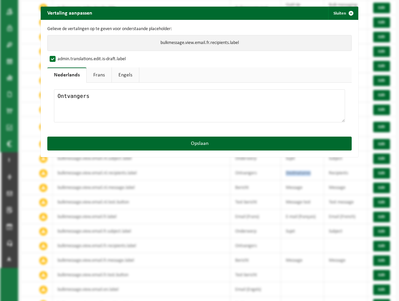
click at [94, 78] on link "Frans" at bounding box center [99, 74] width 25 height 15
click at [103, 93] on textarea at bounding box center [199, 105] width 291 height 33
paste textarea "Destinataires"
type textarea "Destinataires"
click at [123, 77] on link "Engels" at bounding box center [124, 74] width 27 height 15
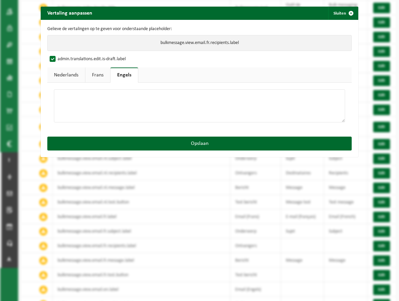
click at [113, 100] on textarea at bounding box center [199, 105] width 291 height 33
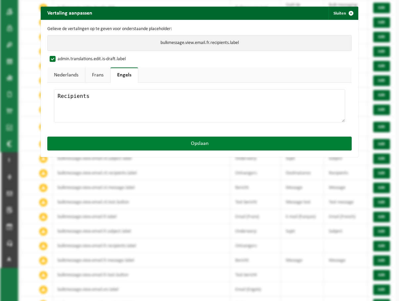
type textarea "Recipients"
click at [153, 144] on button "Opslaan" at bounding box center [199, 144] width 304 height 14
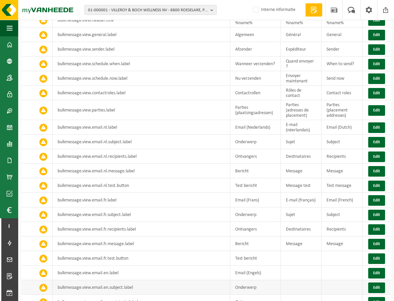
scroll to position [99, 0]
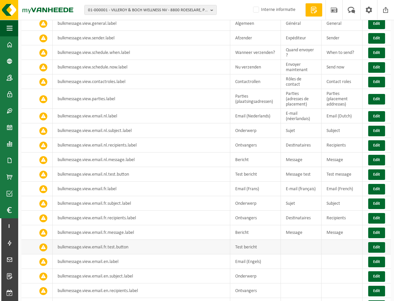
click at [246, 242] on td "Test bericht" at bounding box center [255, 247] width 51 height 15
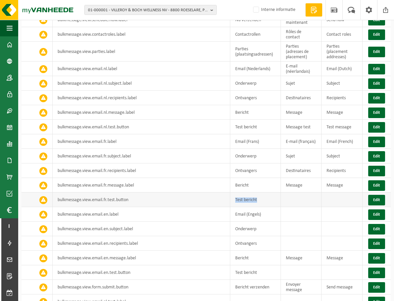
scroll to position [165, 0]
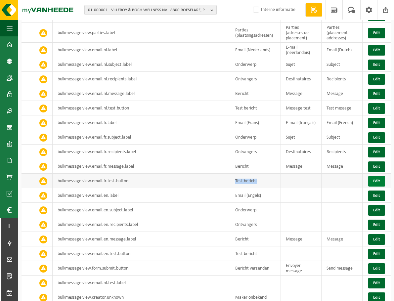
click at [288, 178] on button "Edit" at bounding box center [376, 181] width 17 height 11
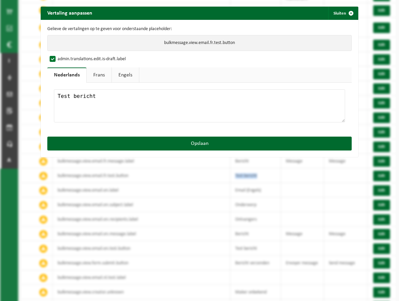
click at [98, 74] on link "Frans" at bounding box center [99, 74] width 25 height 15
click at [105, 99] on textarea at bounding box center [199, 105] width 291 height 33
paste textarea "Message test"
type textarea "Message test"
click at [122, 75] on link "Engels" at bounding box center [124, 74] width 27 height 15
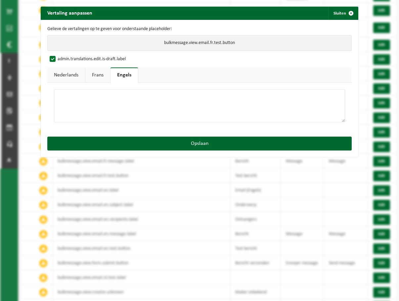
click at [123, 99] on textarea at bounding box center [199, 105] width 291 height 33
click at [121, 104] on textarea at bounding box center [199, 105] width 291 height 33
paste textarea "Test message"
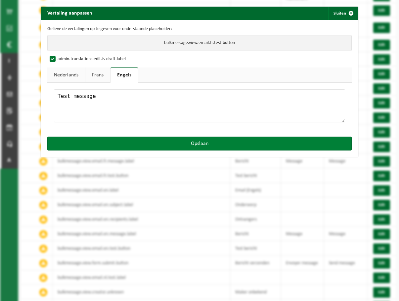
type textarea "Test message"
click at [143, 138] on div "Vertaling aanpassen Sluiten Gelieve de vertalingen op te geven voor onderstaand…" at bounding box center [200, 82] width 318 height 151
click at [170, 142] on button "Opslaan" at bounding box center [199, 144] width 304 height 14
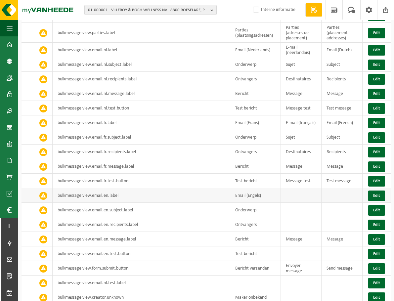
click at [246, 192] on td "Email (Engels)" at bounding box center [255, 195] width 51 height 15
click at [288, 191] on button "Edit" at bounding box center [376, 196] width 17 height 11
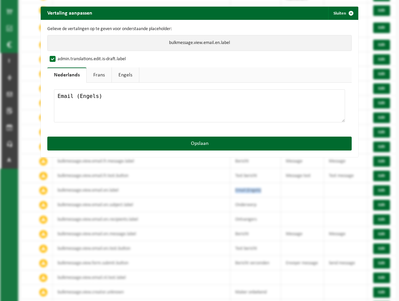
click at [94, 74] on link "Frans" at bounding box center [99, 74] width 25 height 15
click at [103, 100] on textarea at bounding box center [199, 105] width 291 height 33
paste textarea "E-mail (anglais)"
type textarea "E-mail (anglais)"
click at [116, 79] on link "Engels" at bounding box center [124, 74] width 27 height 15
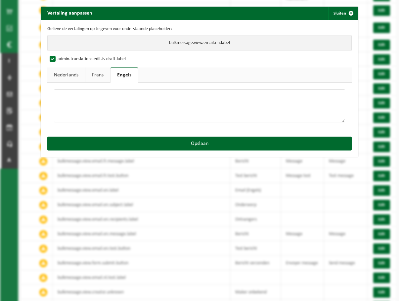
click at [119, 100] on textarea at bounding box center [199, 105] width 291 height 33
click at [140, 107] on textarea at bounding box center [199, 105] width 291 height 33
paste textarea "Email (English)"
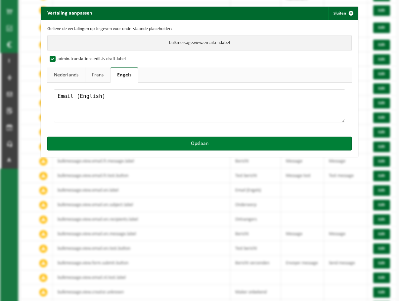
type textarea "Email (English)"
click at [165, 138] on button "Opslaan" at bounding box center [199, 144] width 304 height 14
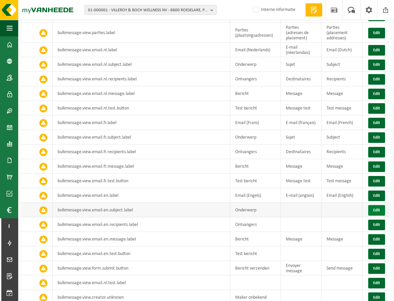
click at [288, 205] on button "Edit" at bounding box center [376, 210] width 17 height 11
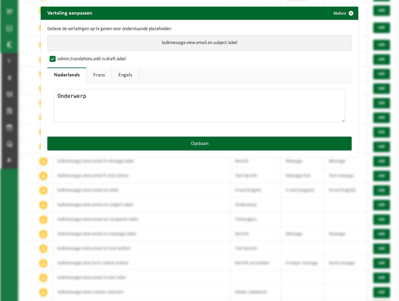
click at [92, 80] on link "Frans" at bounding box center [99, 74] width 25 height 15
click at [97, 96] on textarea at bounding box center [199, 105] width 291 height 33
paste textarea "Sujet"
type textarea "Sujet"
click at [131, 76] on link "Engels" at bounding box center [124, 74] width 27 height 15
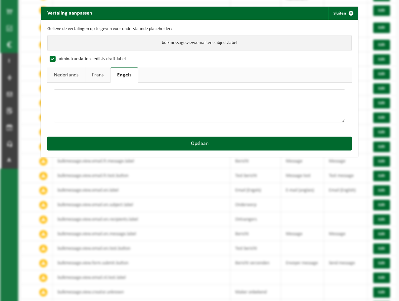
click at [128, 104] on textarea at bounding box center [199, 105] width 291 height 33
drag, startPoint x: 138, startPoint y: 127, endPoint x: 138, endPoint y: 123, distance: 4.4
click at [138, 127] on div at bounding box center [199, 106] width 304 height 47
click at [141, 110] on textarea at bounding box center [199, 105] width 291 height 33
paste textarea "Subject"
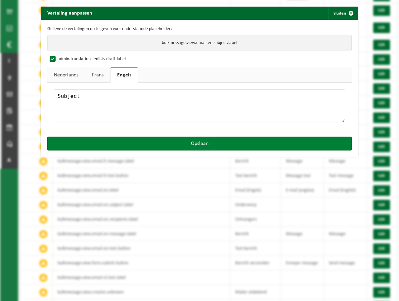
type textarea "Subject"
click at [154, 137] on button "Opslaan" at bounding box center [199, 144] width 304 height 14
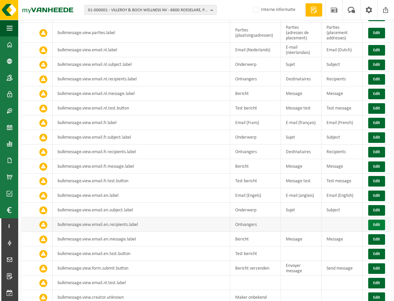
click at [288, 219] on td "Edit" at bounding box center [377, 224] width 28 height 15
click at [288, 220] on button "Edit" at bounding box center [376, 225] width 17 height 11
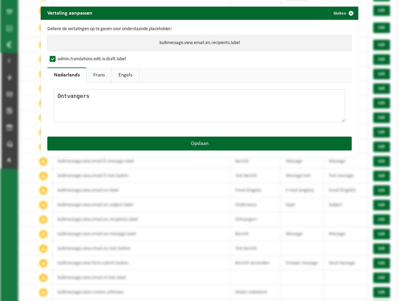
click at [98, 72] on link "Frans" at bounding box center [99, 74] width 25 height 15
click at [94, 101] on textarea at bounding box center [199, 105] width 291 height 33
paste textarea "Destinataires"
type textarea "Destinataires"
drag, startPoint x: 117, startPoint y: 72, endPoint x: 120, endPoint y: 79, distance: 7.4
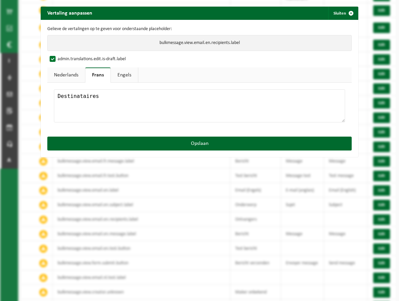
click at [118, 73] on link "Engels" at bounding box center [124, 74] width 27 height 15
click at [118, 118] on textarea at bounding box center [199, 105] width 291 height 33
paste textarea "Recipients"
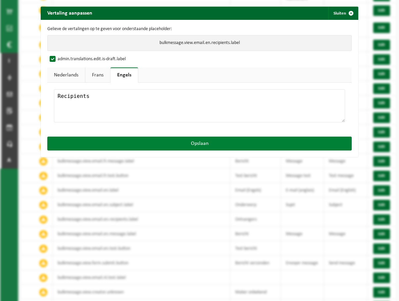
type textarea "Recipients"
drag, startPoint x: 148, startPoint y: 137, endPoint x: 152, endPoint y: 142, distance: 6.6
click at [148, 137] on button "Opslaan" at bounding box center [199, 144] width 304 height 14
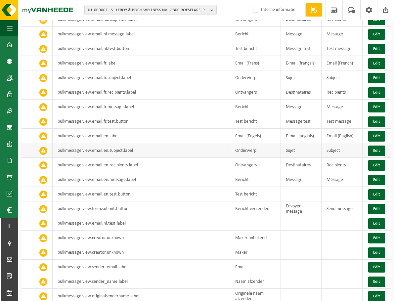
scroll to position [232, 0]
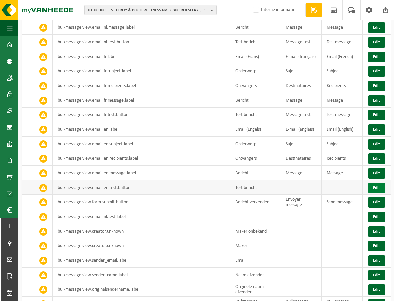
click at [288, 183] on button "Edit" at bounding box center [376, 188] width 17 height 11
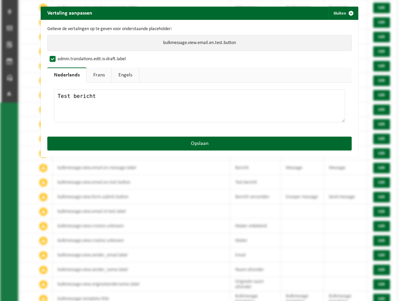
click at [101, 100] on textarea "Test bericht" at bounding box center [199, 105] width 291 height 33
click at [92, 79] on link "Frans" at bounding box center [99, 74] width 25 height 15
click at [101, 98] on textarea at bounding box center [199, 105] width 291 height 33
paste textarea "Message test"
type textarea "Message test"
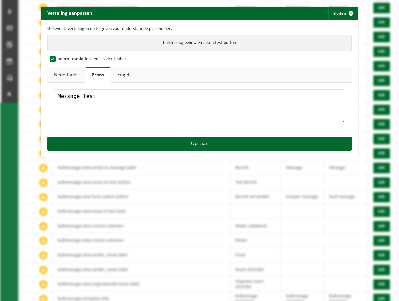
click at [126, 67] on div "Gelieve de vertalingen op te geven voor onderstaande placeholder: bulkmessage.v…" at bounding box center [200, 78] width 318 height 117
click at [125, 78] on link "Engels" at bounding box center [124, 74] width 27 height 15
click at [128, 106] on textarea at bounding box center [199, 105] width 291 height 33
click at [151, 116] on textarea at bounding box center [199, 105] width 291 height 33
paste textarea "Test message"
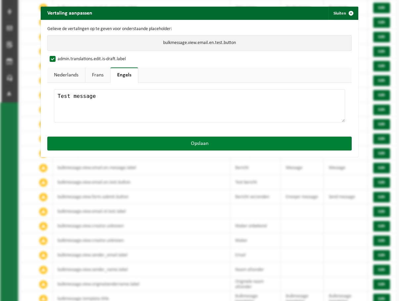
type textarea "Test message"
drag, startPoint x: 161, startPoint y: 142, endPoint x: 168, endPoint y: 144, distance: 6.8
click at [162, 142] on button "Opslaan" at bounding box center [199, 144] width 304 height 14
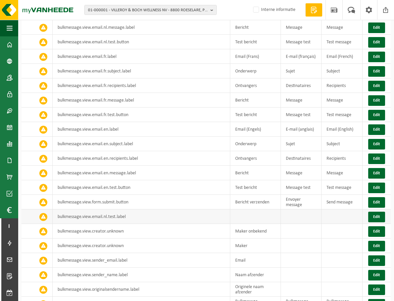
click at [108, 209] on td "bulkmessage.view.email.nl.test.label" at bounding box center [142, 216] width 178 height 15
click at [156, 210] on td "bulkmessage.view.email.nl.test.label" at bounding box center [142, 216] width 178 height 15
click at [159, 210] on td "bulkmessage.view.email.nl.test.label" at bounding box center [142, 216] width 178 height 15
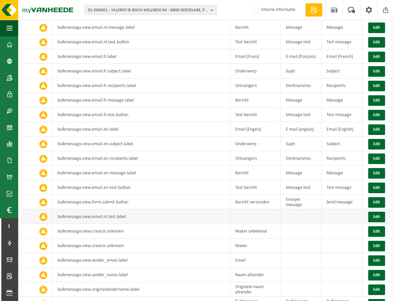
click at [122, 212] on td "bulkmessage.view.email.nl.test.label" at bounding box center [142, 216] width 178 height 15
click at [146, 212] on td "bulkmessage.view.email.nl.test.label" at bounding box center [142, 216] width 178 height 15
click at [288, 212] on button "Edit" at bounding box center [376, 217] width 17 height 11
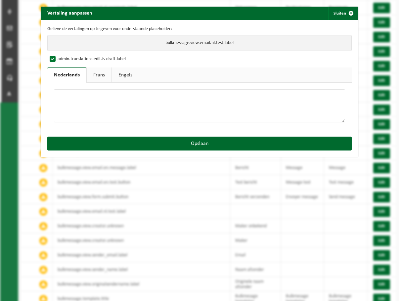
click at [163, 118] on textarea at bounding box center [199, 105] width 291 height 33
type textarea "Test"
drag, startPoint x: 90, startPoint y: 72, endPoint x: 94, endPoint y: 79, distance: 7.4
click at [90, 73] on link "Frans" at bounding box center [99, 74] width 25 height 15
click at [106, 100] on textarea at bounding box center [199, 105] width 291 height 33
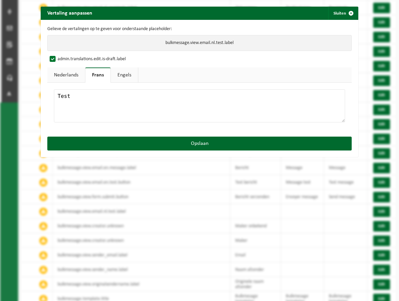
type textarea "Test"
click at [119, 77] on link "Engels" at bounding box center [124, 74] width 27 height 15
click at [121, 103] on textarea at bounding box center [199, 105] width 291 height 33
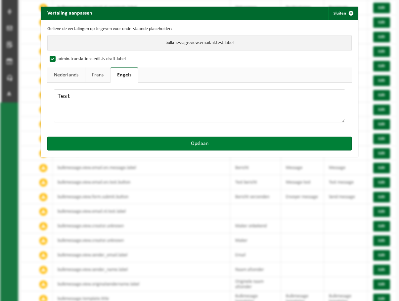
type textarea "Test"
click at [155, 146] on button "Opslaan" at bounding box center [199, 144] width 304 height 14
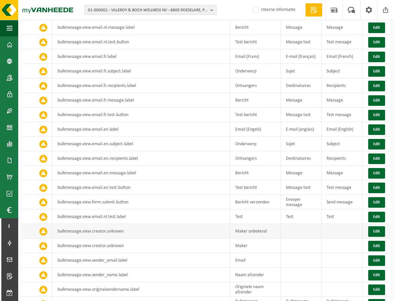
click at [255, 225] on td "Maker onbekend" at bounding box center [255, 231] width 51 height 15
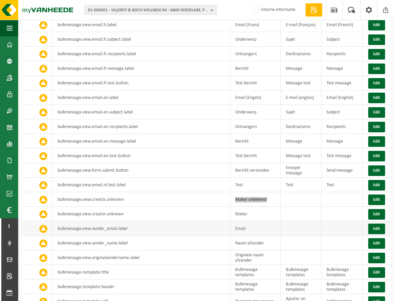
scroll to position [331, 0]
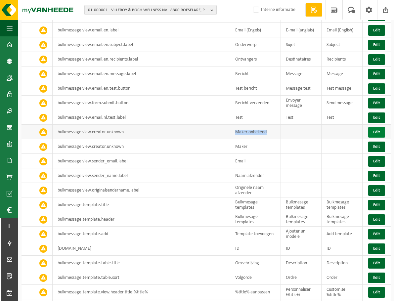
click at [288, 127] on button "Edit" at bounding box center [376, 132] width 17 height 11
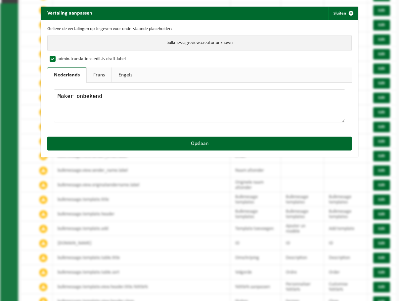
click at [94, 77] on link "Frans" at bounding box center [99, 74] width 25 height 15
click at [97, 97] on textarea at bounding box center [199, 105] width 291 height 33
paste textarea "Créateur inconnu"
type textarea "Créateur inconnu"
click at [122, 73] on link "Engels" at bounding box center [124, 74] width 27 height 15
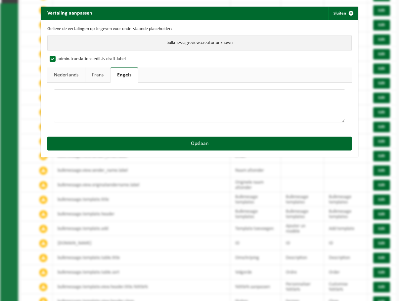
click at [126, 103] on textarea at bounding box center [199, 105] width 291 height 33
click at [186, 105] on textarea at bounding box center [199, 105] width 291 height 33
paste textarea "Creator unknown"
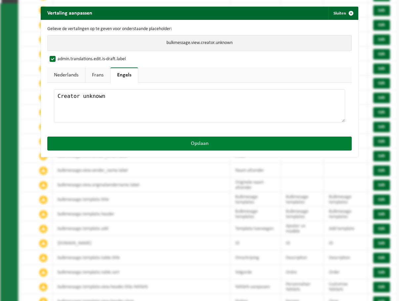
type textarea "Creator unknown"
click at [175, 145] on button "Opslaan" at bounding box center [199, 144] width 304 height 14
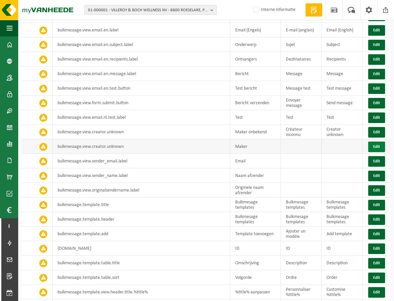
click at [288, 142] on button "Edit" at bounding box center [376, 147] width 17 height 11
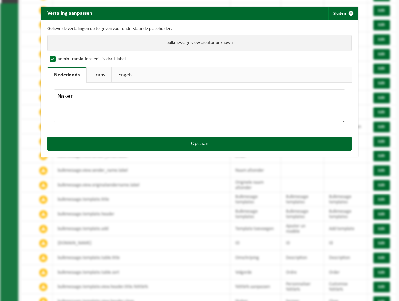
click at [93, 75] on link "Frans" at bounding box center [99, 74] width 25 height 15
click at [100, 113] on textarea at bounding box center [199, 105] width 291 height 33
paste textarea "Créateur"
type textarea "Créateur"
click at [126, 79] on link "Engels" at bounding box center [124, 74] width 27 height 15
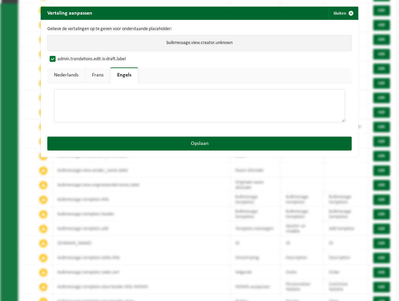
click at [152, 119] on textarea at bounding box center [199, 105] width 291 height 33
paste textarea "Creator"
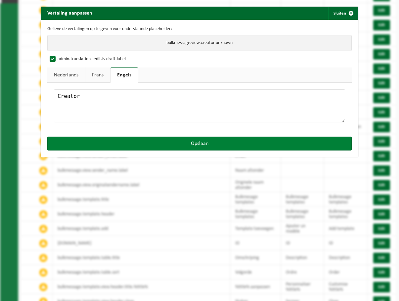
type textarea "Creator"
click at [158, 142] on button "Opslaan" at bounding box center [199, 144] width 304 height 14
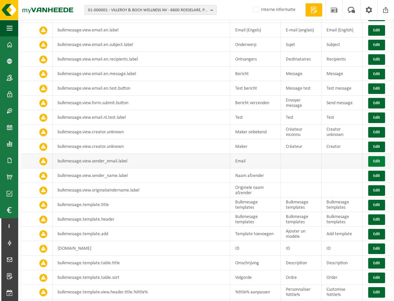
click at [288, 156] on button "Edit" at bounding box center [376, 161] width 17 height 11
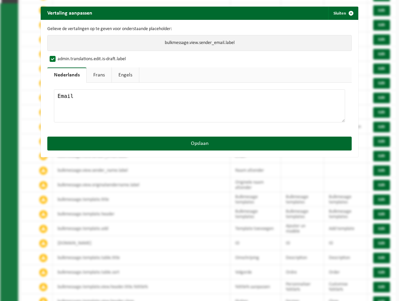
click at [92, 77] on link "Frans" at bounding box center [99, 74] width 25 height 15
click at [89, 101] on textarea at bounding box center [199, 105] width 291 height 33
paste textarea "E-mail"
type textarea "E-mail"
click at [123, 73] on link "Engels" at bounding box center [124, 74] width 27 height 15
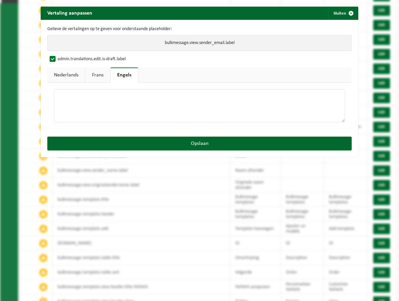
click at [121, 101] on textarea at bounding box center [199, 105] width 291 height 33
paste textarea "E-mail"
click at [61, 97] on textarea "E-mail" at bounding box center [199, 105] width 291 height 33
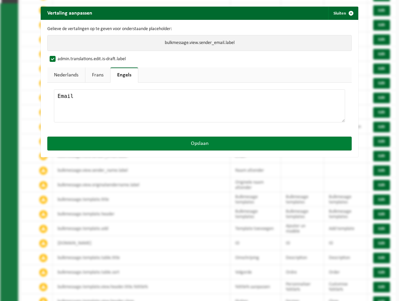
type textarea "Email"
click at [140, 142] on button "Opslaan" at bounding box center [199, 144] width 304 height 14
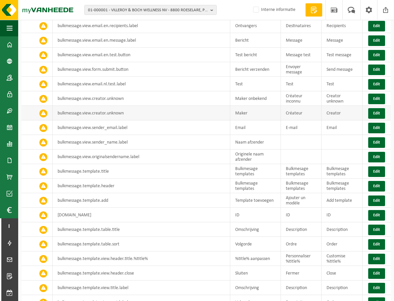
scroll to position [364, 0]
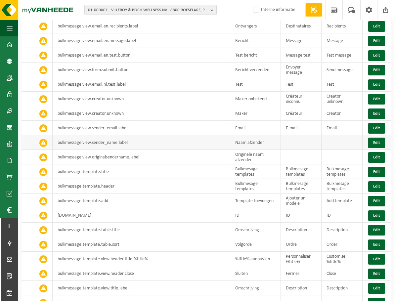
click at [249, 135] on td "Naam afzender" at bounding box center [255, 142] width 51 height 15
click at [288, 140] on button "Edit" at bounding box center [376, 143] width 17 height 11
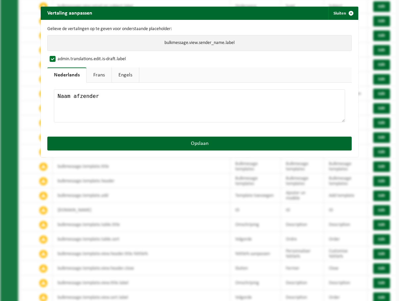
drag, startPoint x: 93, startPoint y: 74, endPoint x: 103, endPoint y: 92, distance: 20.0
click at [93, 74] on link "Frans" at bounding box center [99, 74] width 25 height 15
click at [107, 100] on textarea at bounding box center [199, 105] width 291 height 33
paste textarea "Nom de l’expéditeur"
type textarea "Nom de l’expéditeur"
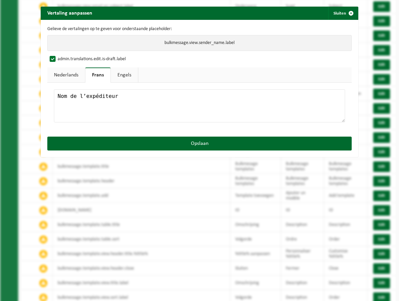
click at [123, 74] on link "Engels" at bounding box center [124, 74] width 27 height 15
click at [130, 114] on textarea at bounding box center [199, 105] width 291 height 33
click at [133, 106] on textarea at bounding box center [199, 105] width 291 height 33
paste textarea "Sender name"
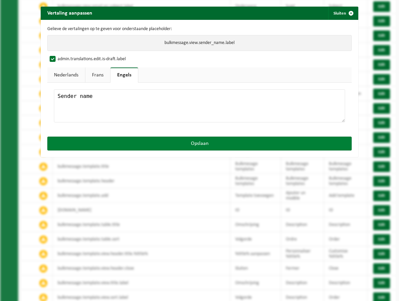
type textarea "Sender name"
click at [148, 143] on button "Opslaan" at bounding box center [199, 144] width 304 height 14
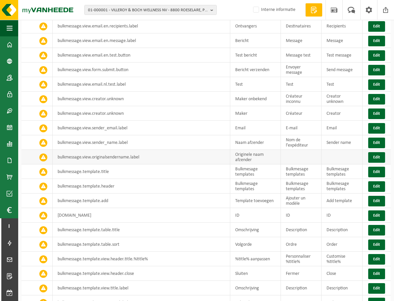
click at [258, 151] on td "Originele naam afzender" at bounding box center [255, 157] width 51 height 15
click at [288, 152] on button "Edit" at bounding box center [376, 157] width 17 height 11
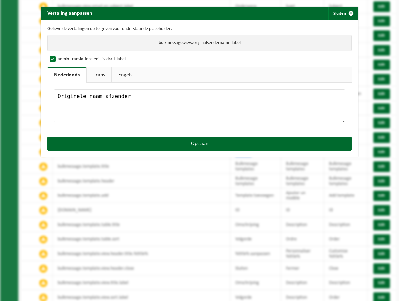
click at [101, 74] on link "Frans" at bounding box center [99, 74] width 25 height 15
click at [108, 97] on textarea at bounding box center [199, 105] width 291 height 33
paste textarea "Nom original de l’expéditeur"
type textarea "Nom original de l’expéditeur"
click at [121, 75] on link "Engels" at bounding box center [124, 74] width 27 height 15
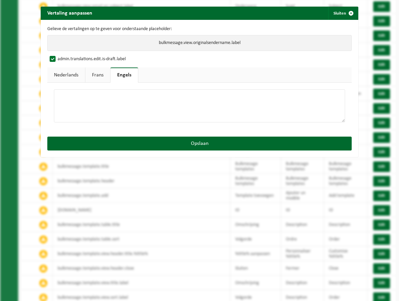
click at [128, 105] on textarea at bounding box center [199, 105] width 291 height 33
click at [180, 113] on textarea at bounding box center [199, 105] width 291 height 33
paste textarea "Original sender name"
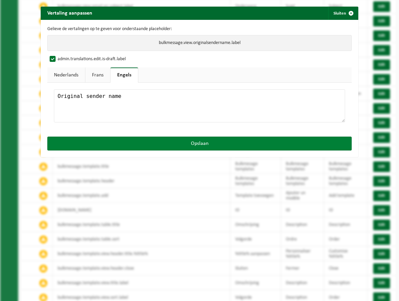
type textarea "Original sender name"
click at [188, 143] on button "Opslaan" at bounding box center [199, 144] width 304 height 14
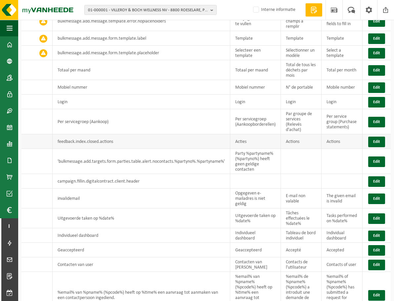
scroll to position [926, 0]
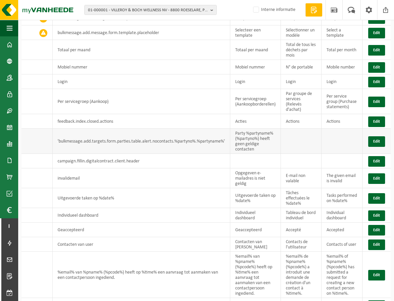
click at [251, 129] on td "Party %partyname% (%partyno%) heeft geen geldige contacten" at bounding box center [255, 141] width 51 height 25
click at [288, 136] on button "Edit" at bounding box center [376, 141] width 17 height 11
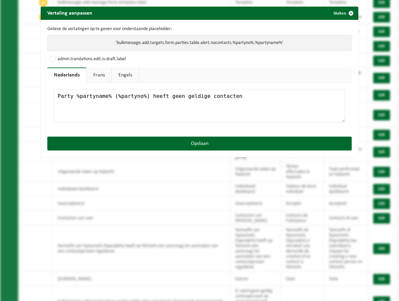
click at [103, 74] on link "Frans" at bounding box center [99, 74] width 25 height 15
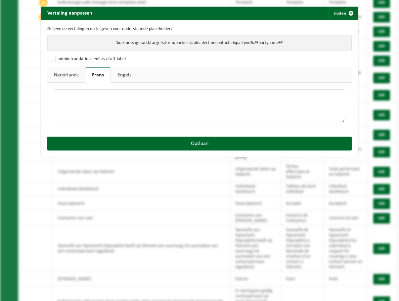
click at [98, 98] on textarea at bounding box center [199, 105] width 291 height 33
paste textarea "La partie %partyname% (%partyno%) n’a pas de contacts valides"
type textarea "La partie %partyname% (%partyno%) n’a pas de contacts valides"
click at [125, 75] on link "Engels" at bounding box center [124, 74] width 27 height 15
click at [160, 107] on textarea at bounding box center [199, 105] width 291 height 33
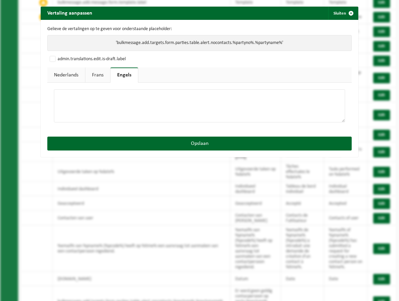
paste textarea "Party %partyname% (%partyno%) has no valid contacts"
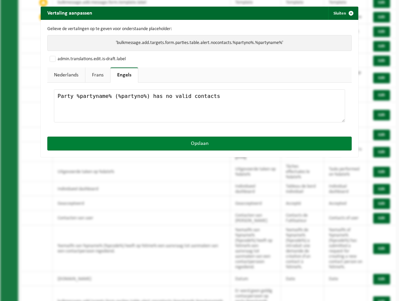
type textarea "Party %partyname% (%partyno%) has no valid contacts"
click at [178, 144] on button "Opslaan" at bounding box center [199, 144] width 304 height 14
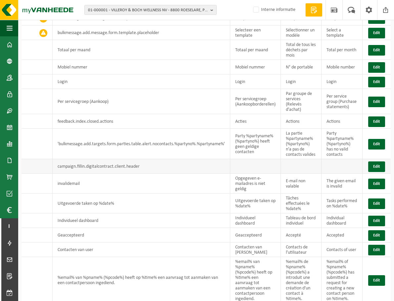
click at [124, 159] on td "campaign.fillin.digitalcontract.client.header" at bounding box center [142, 166] width 178 height 15
drag, startPoint x: 150, startPoint y: 151, endPoint x: 161, endPoint y: 151, distance: 10.9
click at [151, 159] on td "campaign.fillin.digitalcontract.client.header" at bounding box center [142, 166] width 178 height 15
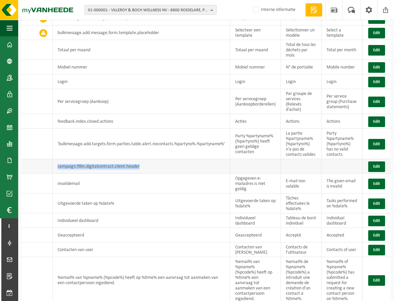
click at [170, 159] on td "campaign.fillin.digitalcontract.client.header" at bounding box center [142, 166] width 178 height 15
click at [166, 159] on td "campaign.fillin.digitalcontract.client.header" at bounding box center [142, 166] width 178 height 15
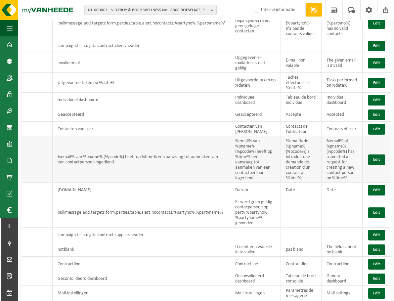
scroll to position [1059, 0]
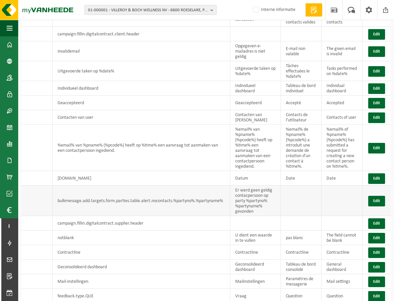
click at [255, 186] on td "Er werd geen geldig contacpersoon op party %partyno% %partyname% gevonden" at bounding box center [255, 201] width 51 height 30
drag, startPoint x: 375, startPoint y: 185, endPoint x: 365, endPoint y: 185, distance: 9.9
click at [288, 196] on button "Edit" at bounding box center [376, 201] width 17 height 11
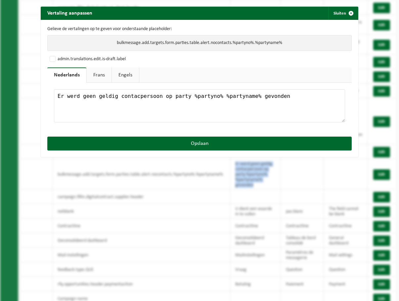
click at [96, 76] on link "Frans" at bounding box center [99, 74] width 25 height 15
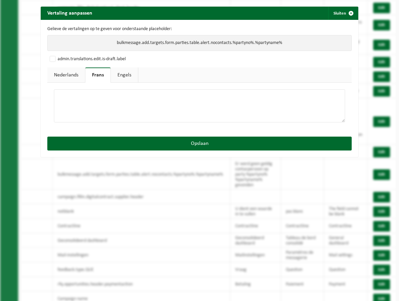
click at [107, 97] on textarea at bounding box center [199, 105] width 291 height 33
paste textarea "Aucun contact valide n’a été trouvé pour la partie %partyno% %partyname%"
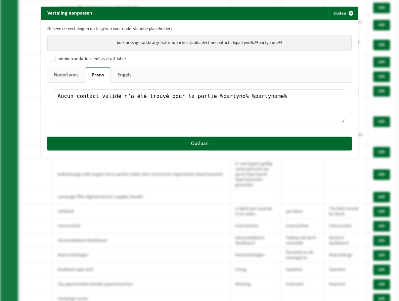
type textarea "Aucun contact valide n’a été trouvé pour la partie %partyno% %partyname%"
click at [123, 73] on link "Engels" at bounding box center [124, 74] width 27 height 15
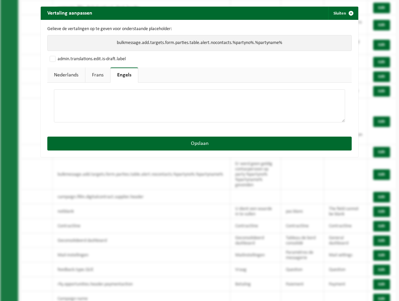
click at [139, 108] on textarea at bounding box center [199, 105] width 291 height 33
paste textarea "No valid contact was found for party %partyno% %partyname%"
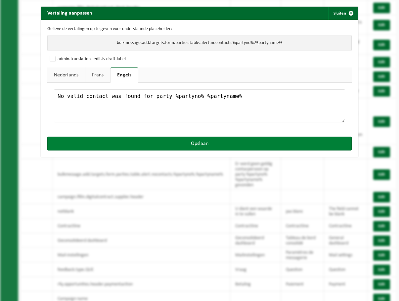
type textarea "No valid contact was found for party %partyno% %partyname%"
click at [160, 142] on button "Opslaan" at bounding box center [199, 144] width 304 height 14
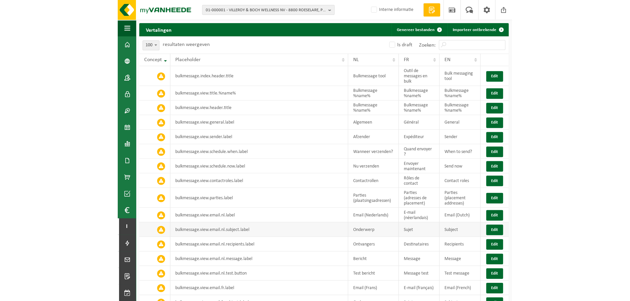
scroll to position [0, 0]
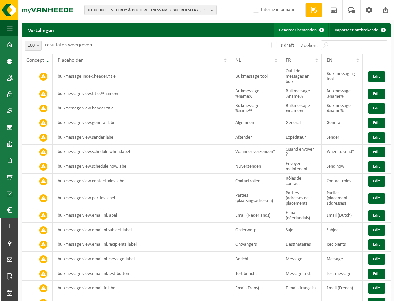
click at [288, 30] on button "Genereer bestanden" at bounding box center [301, 29] width 55 height 13
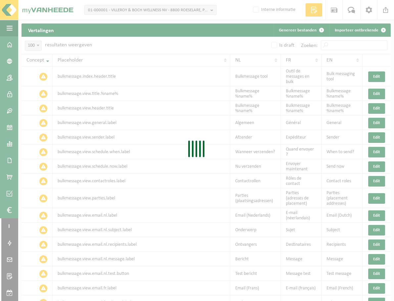
click at [189, 44] on div "Even geduld. Door de grote hoeveelheid gegevens duurt het laden even." at bounding box center [197, 150] width 394 height 301
